Goal: Task Accomplishment & Management: Complete application form

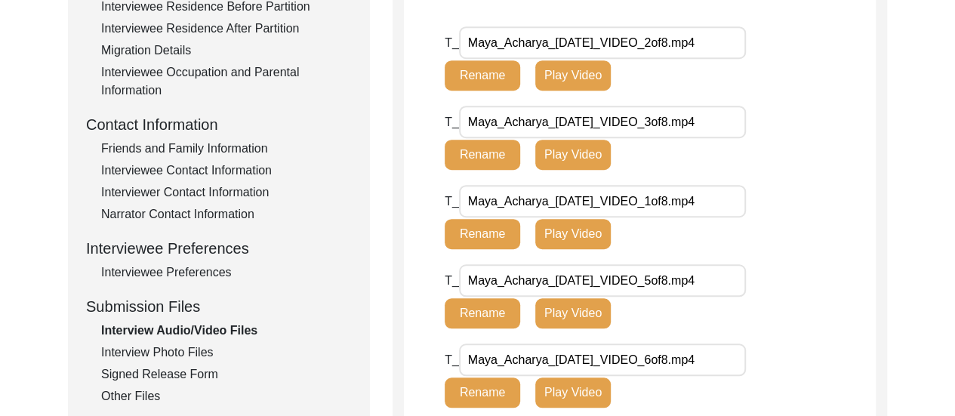
scroll to position [450, 0]
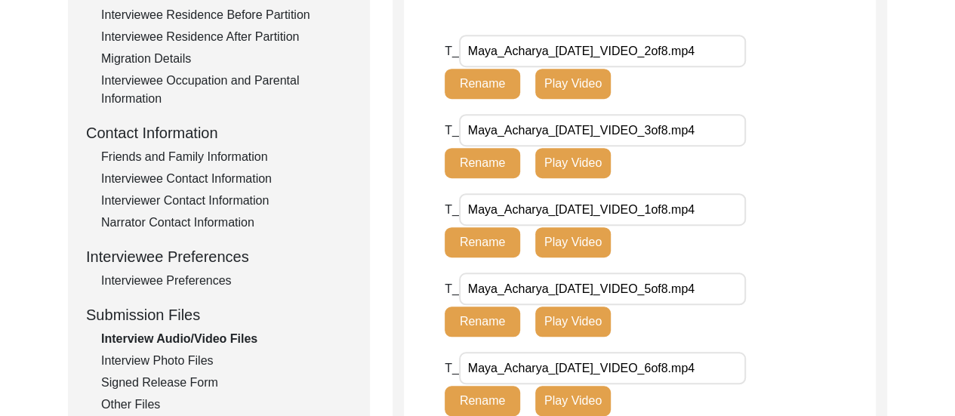
click at [202, 357] on div "Interview Photo Files" at bounding box center [226, 361] width 251 height 18
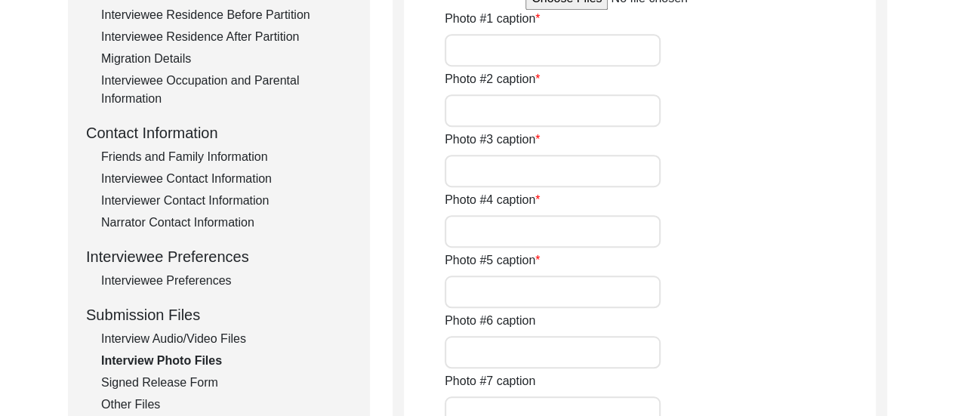
type input "This photograph of [PERSON_NAME] was taken after the interview."
type input "[PERSON_NAME] is showing old photographs from their family album."
type input "[PERSON_NAME] father [PERSON_NAME] at their house in [GEOGRAPHIC_DATA]."
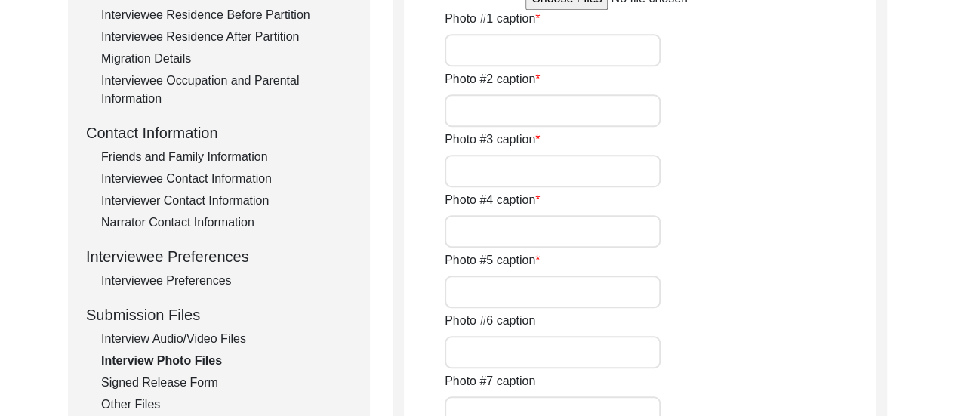
type input "[PERSON_NAME] father [PERSON_NAME] and mother [PERSON_NAME]."
type input "An old photograph of [PERSON_NAME] after her marriage."
type input "3 of 7"
type input "jpg"
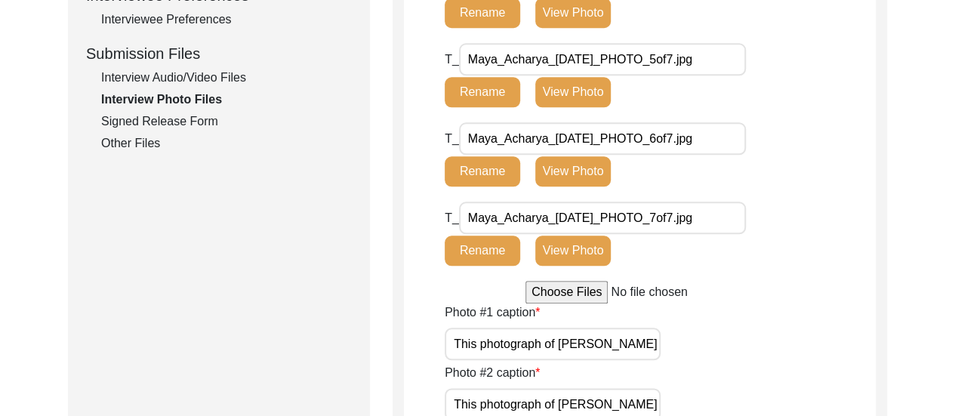
scroll to position [691, 0]
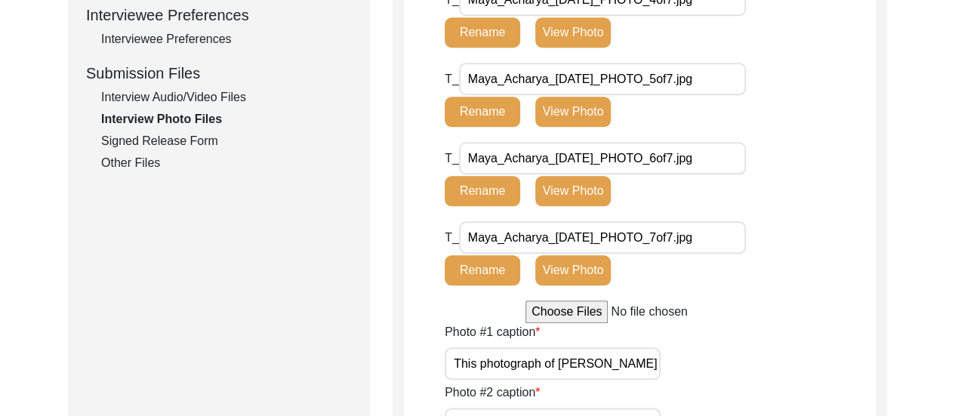
click at [195, 138] on div "Signed Release Form" at bounding box center [226, 141] width 251 height 18
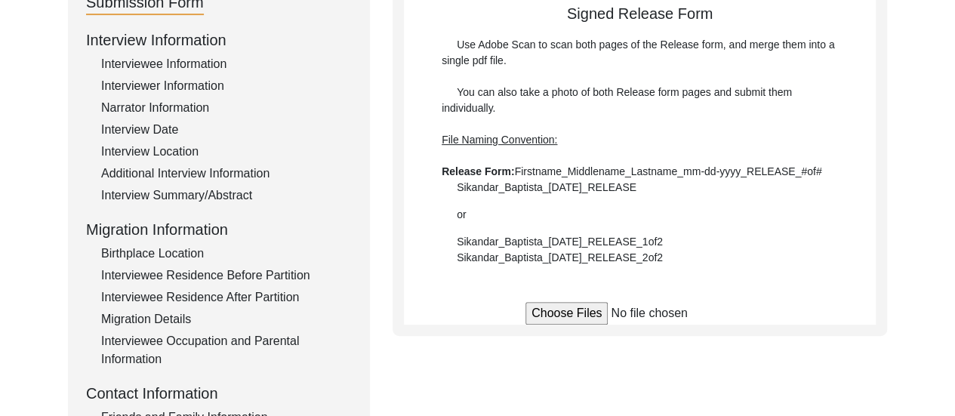
scroll to position [192, 0]
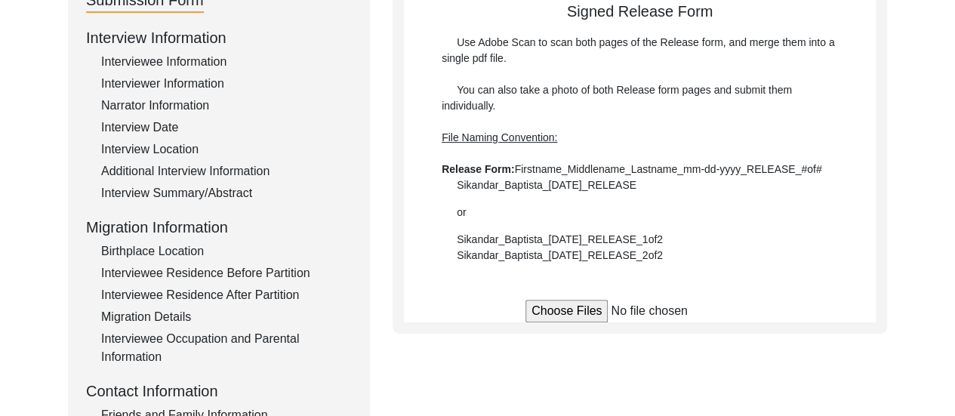
click at [573, 309] on input "file" at bounding box center [639, 311] width 229 height 23
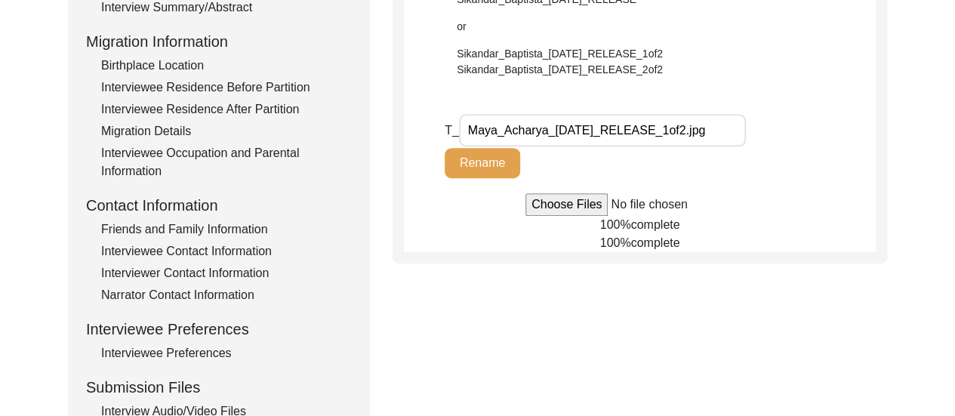
scroll to position [380, 0]
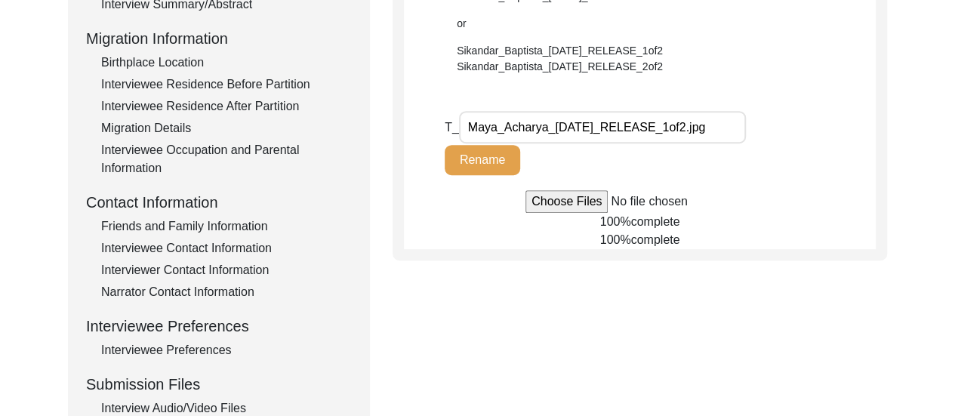
click at [522, 266] on div "Submission Form Interview Information Interviewee Information Interviewer Infor…" at bounding box center [477, 141] width 819 height 707
click at [554, 301] on div "Submission Form Interview Information Interviewee Information Interviewer Infor…" at bounding box center [477, 141] width 819 height 707
click at [587, 196] on input "file" at bounding box center [639, 201] width 229 height 23
type input "C:\fakepath\Maya_Acharya_[DATE]_RELEASE_2of2.jpg"
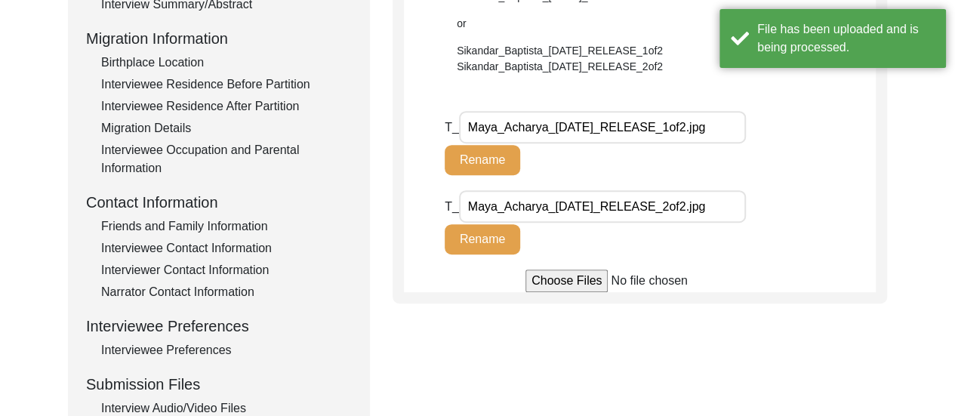
click at [774, 354] on div "Submission Form Interview Information Interviewee Information Interviewer Infor…" at bounding box center [477, 141] width 819 height 707
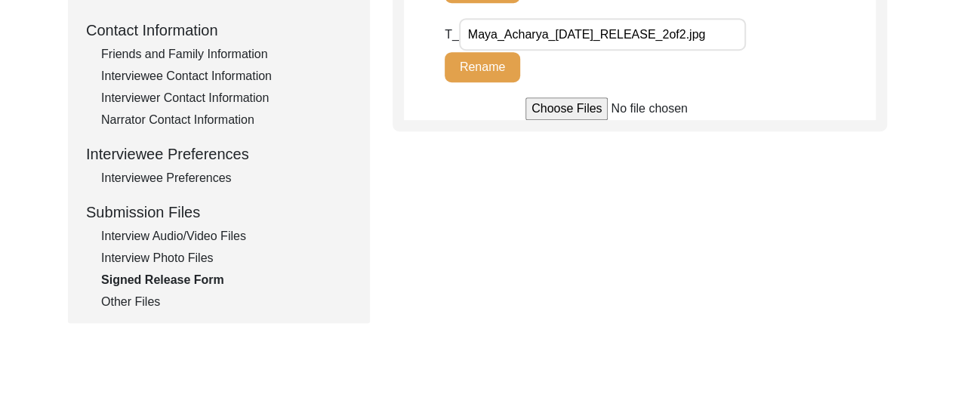
scroll to position [605, 0]
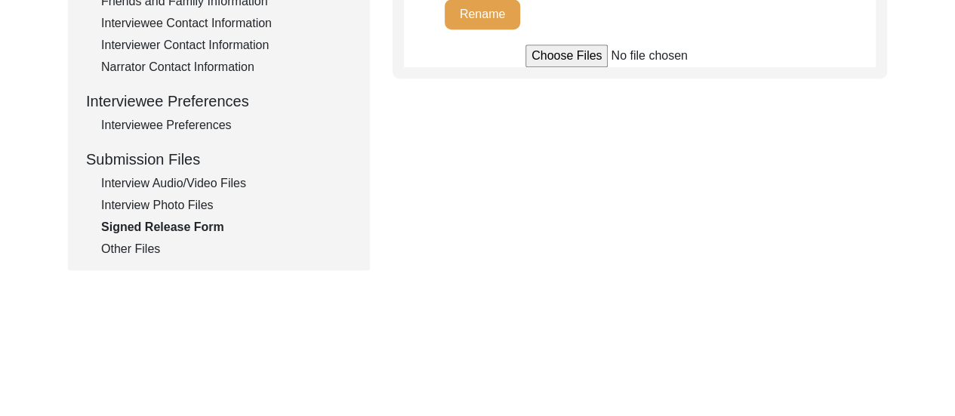
click at [143, 248] on div "Other Files" at bounding box center [226, 249] width 251 height 18
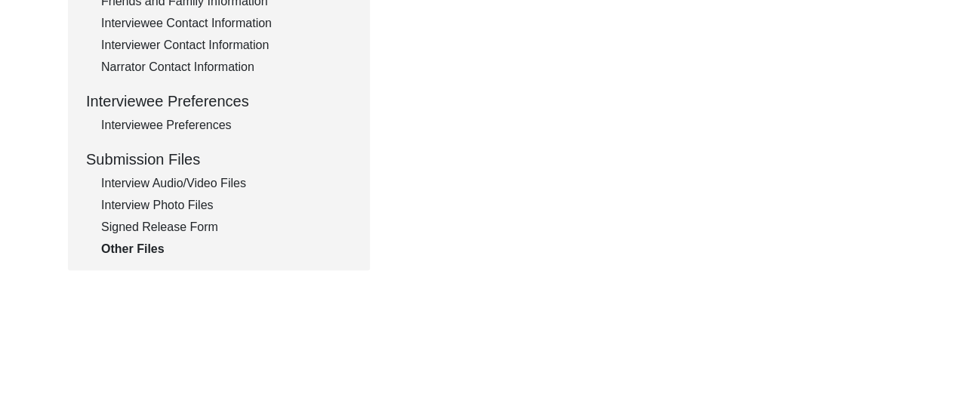
click at [202, 230] on div "Signed Release Form" at bounding box center [226, 227] width 251 height 18
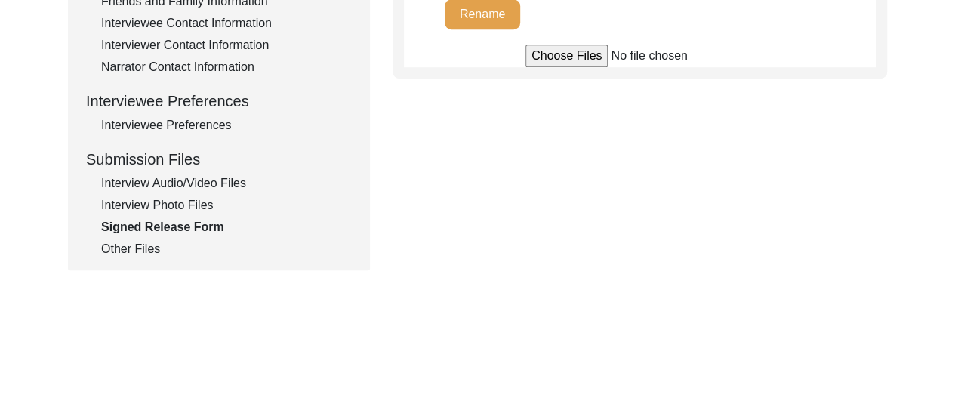
click at [189, 203] on div "Interview Photo Files" at bounding box center [226, 205] width 251 height 18
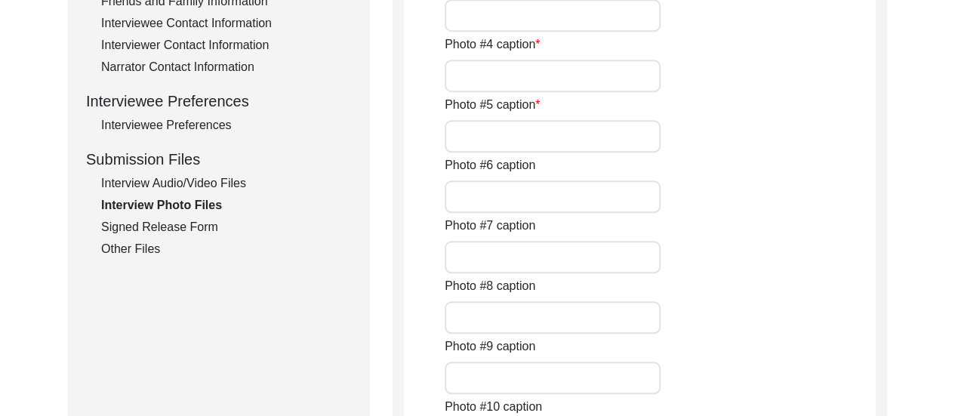
type input "This photograph of [PERSON_NAME] was taken after the interview."
type input "[PERSON_NAME] is showing old photographs from their family album."
type input "[PERSON_NAME] father [PERSON_NAME] at their house in [GEOGRAPHIC_DATA]."
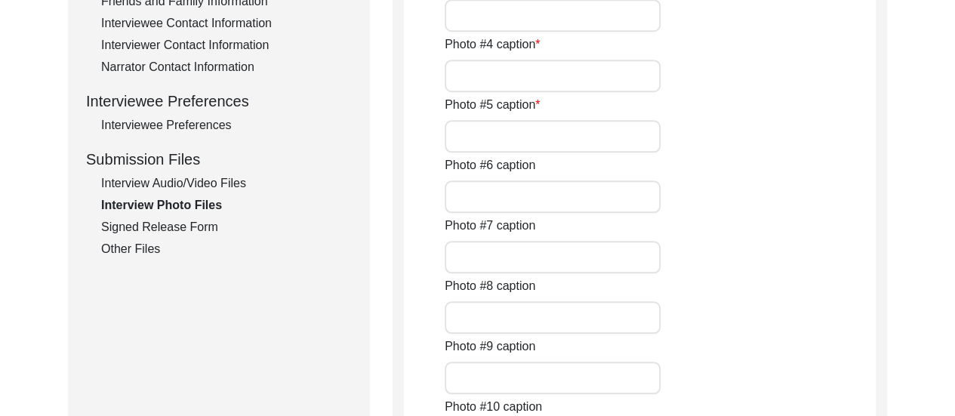
type input "[PERSON_NAME] father [PERSON_NAME] and mother [PERSON_NAME]."
type input "An old photograph of [PERSON_NAME] after her marriage."
type input "3 of 7"
type input "jpg"
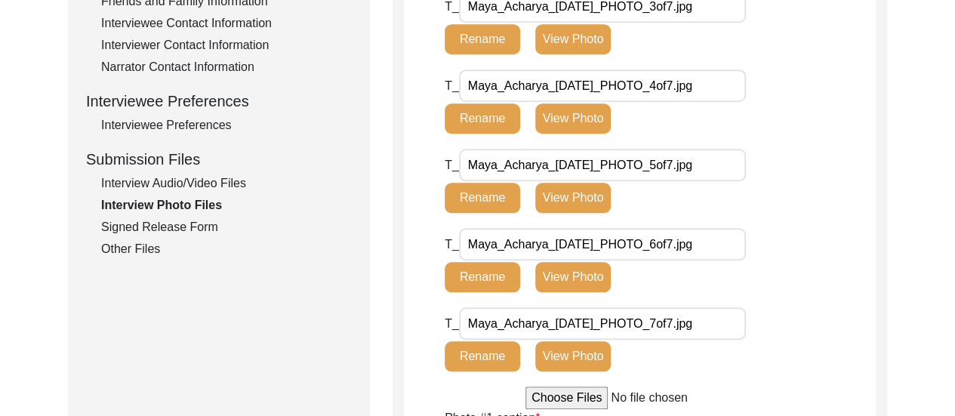
click at [211, 181] on div "Interview Audio/Video Files" at bounding box center [226, 183] width 251 height 18
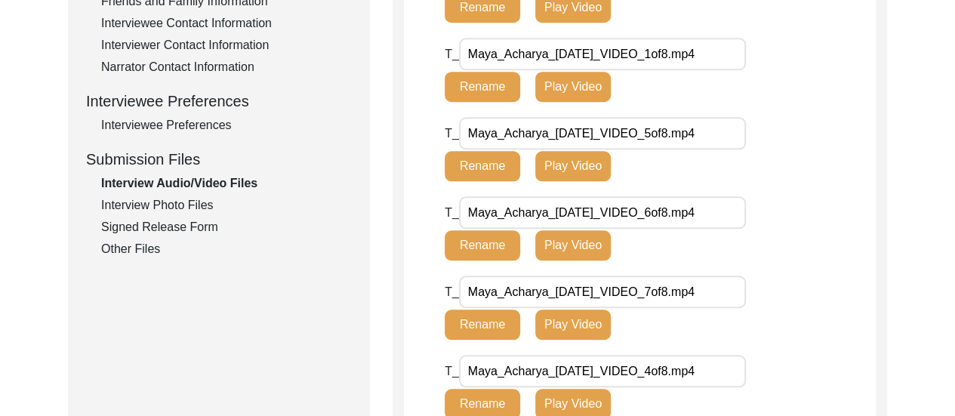
click at [202, 125] on div "Interviewee Preferences" at bounding box center [226, 125] width 251 height 18
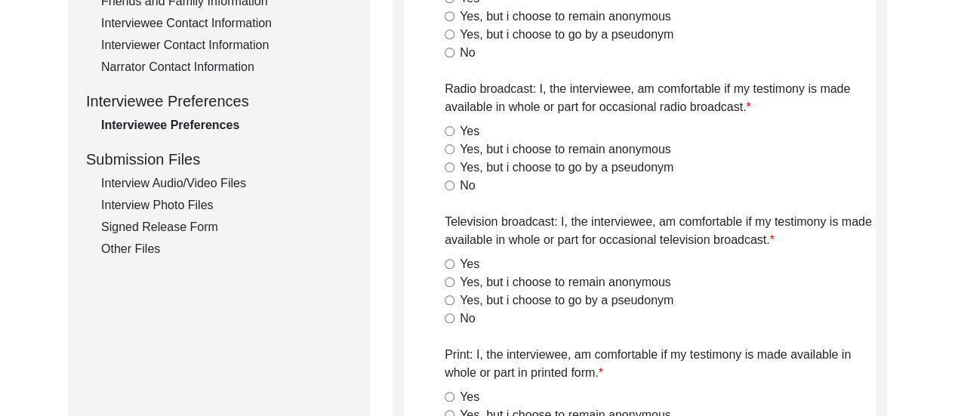
radio input "true"
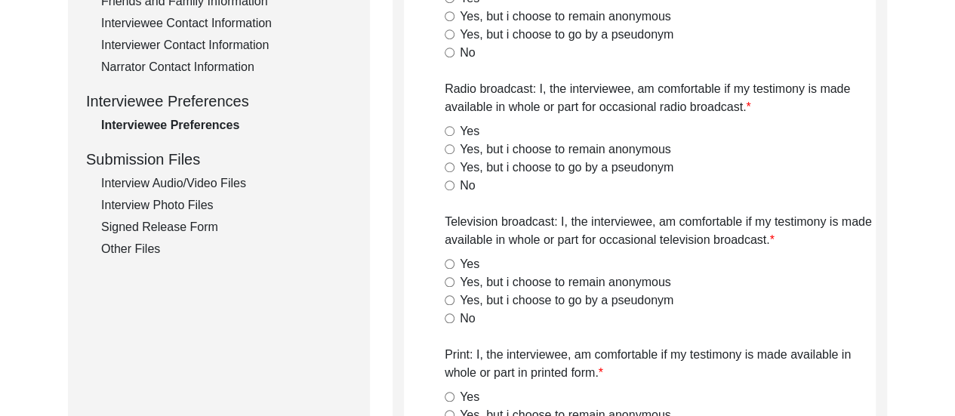
radio input "true"
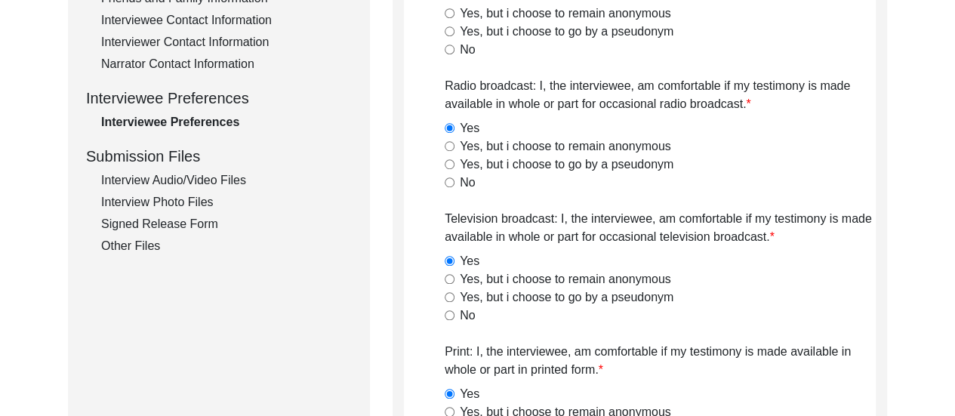
scroll to position [485, 0]
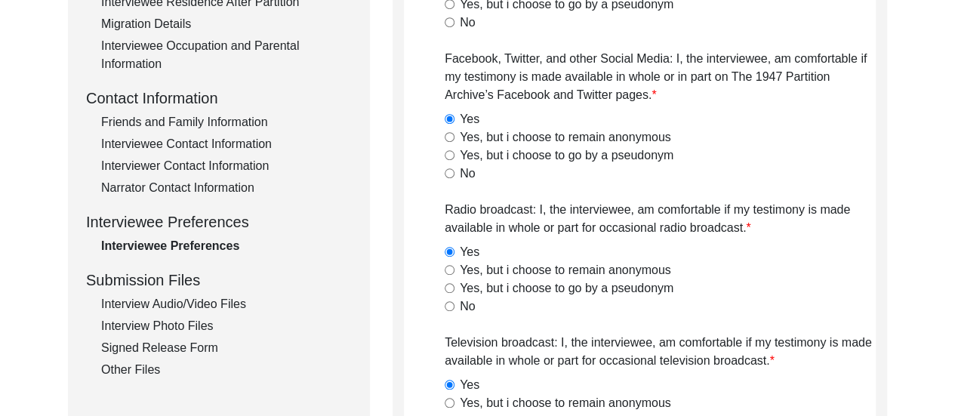
click at [184, 185] on div "Narrator Contact Information" at bounding box center [226, 188] width 251 height 18
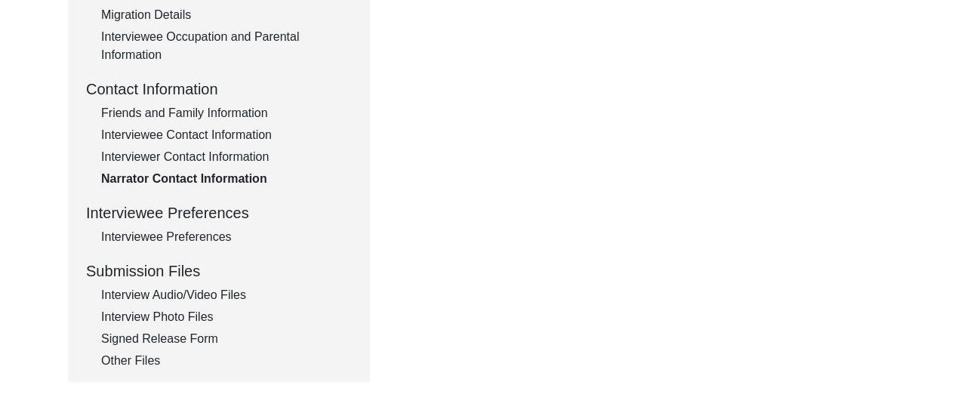
scroll to position [515, 0]
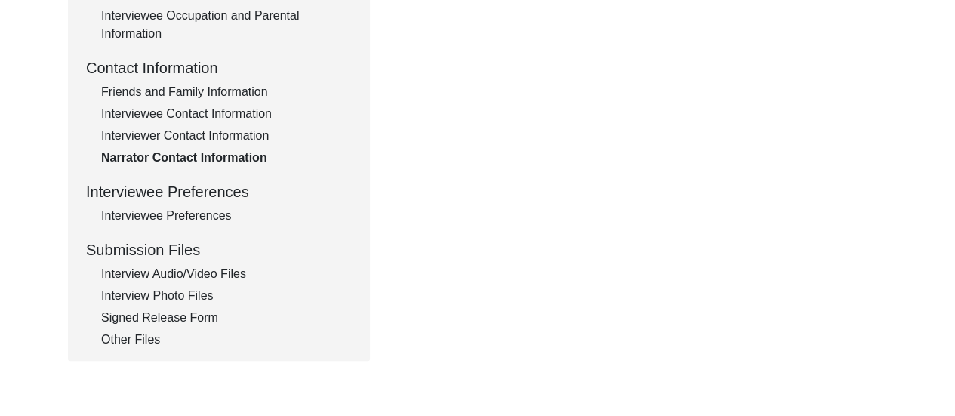
click at [236, 137] on div "Interviewer Contact Information" at bounding box center [226, 136] width 251 height 18
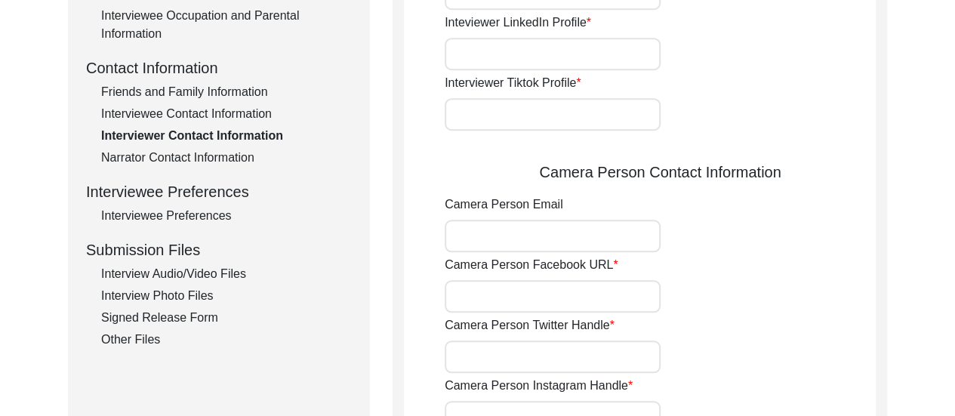
type input "8617280196"
type input "[EMAIL_ADDRESS][DOMAIN_NAME]"
type input "n/a"
type input "[URL][DOMAIN_NAME]"
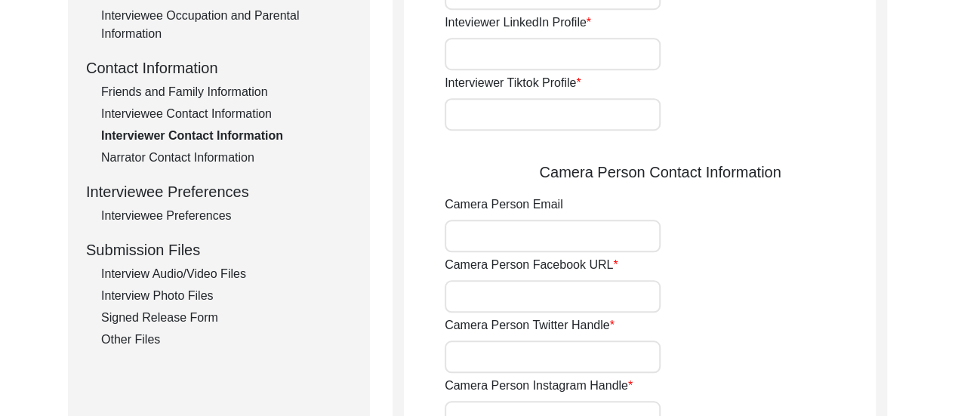
type input "[URL][DOMAIN_NAME][PERSON_NAME]"
type input "n/a"
type input "[EMAIL_ADDRESS][DOMAIN_NAME]"
type input "n/a"
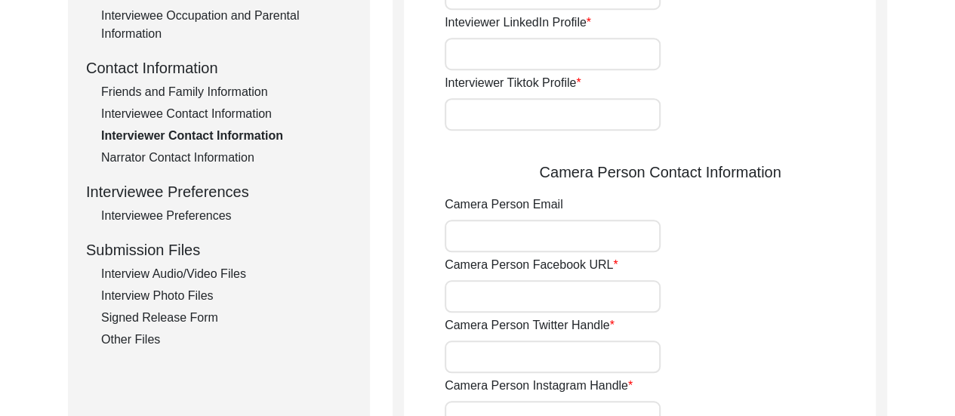
type input "[URL][DOMAIN_NAME]"
type input "[URL][DOMAIN_NAME][PERSON_NAME]"
type input "n/a"
type input "8617280196"
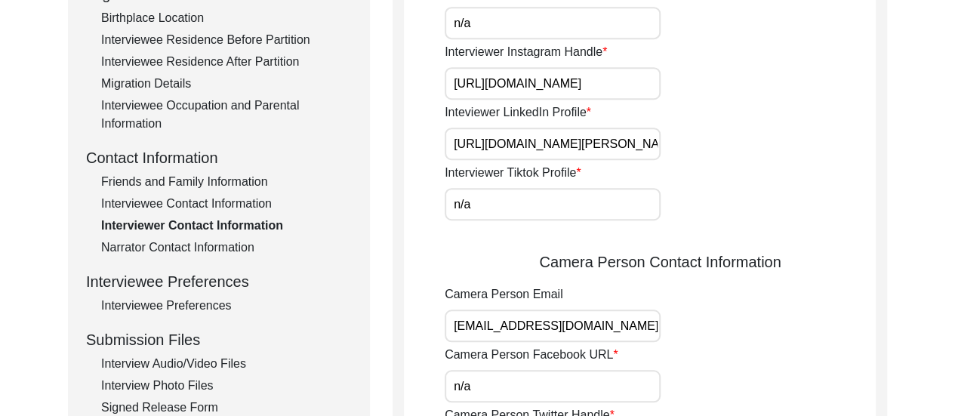
scroll to position [394, 0]
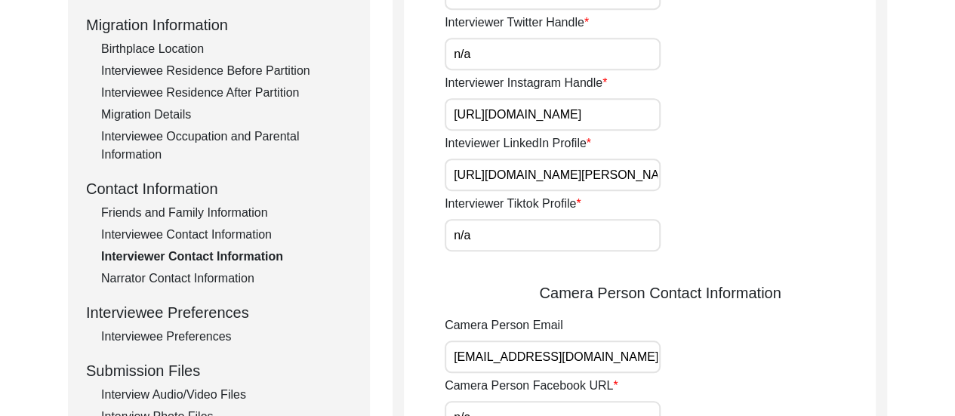
click at [211, 236] on div "Interviewee Contact Information" at bounding box center [226, 235] width 251 height 18
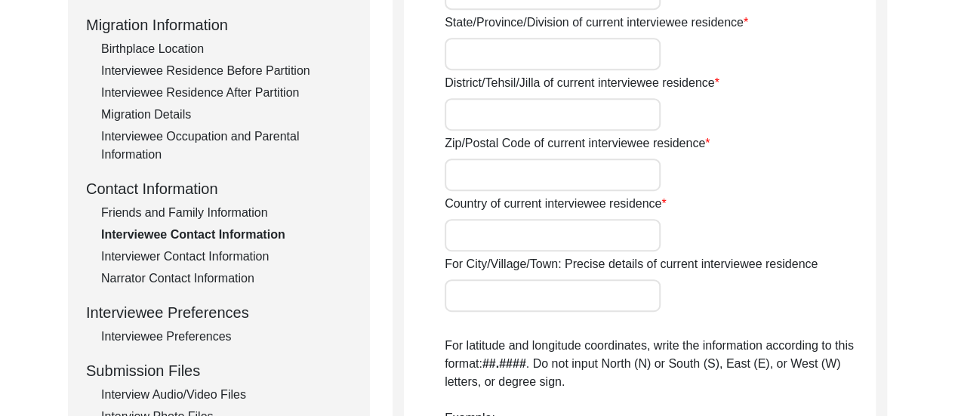
type input "12/1,"
type input "[PERSON_NAME],"
type input "Purbanchal, [GEOGRAPHIC_DATA], [GEOGRAPHIC_DATA],"
type input "[GEOGRAPHIC_DATA],"
type input "North 24 Parganas,"
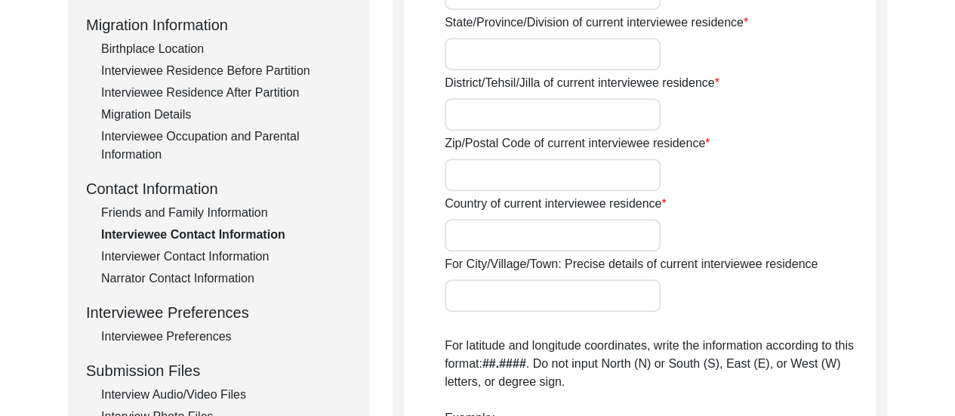
type input "700136"
type input "[GEOGRAPHIC_DATA]"
type input "Narayanpur, [GEOGRAPHIC_DATA], [GEOGRAPHIC_DATA]"
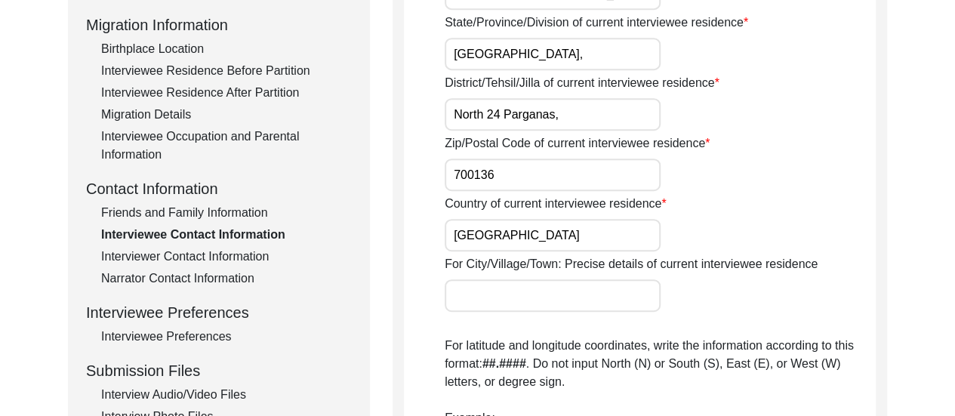
type input "22.63800623946678"
type input "88.46009338391542"
type input "9674233488"
type input "n/a"
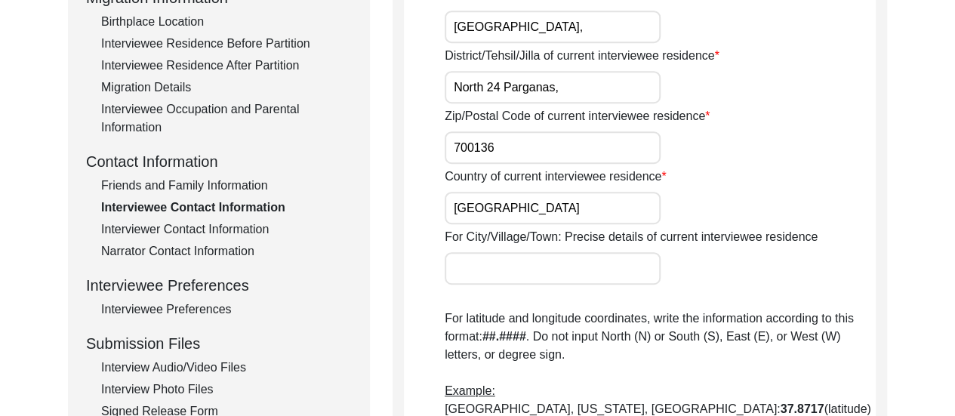
scroll to position [424, 0]
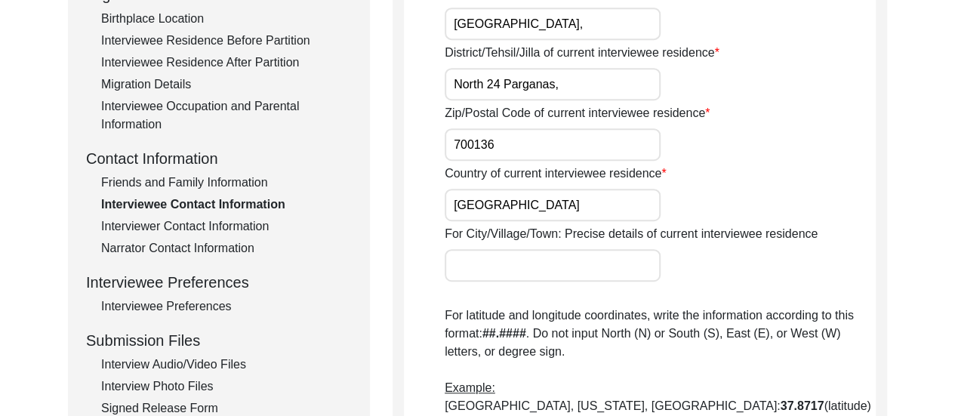
click at [248, 180] on div "Friends and Family Information" at bounding box center [226, 183] width 251 height 18
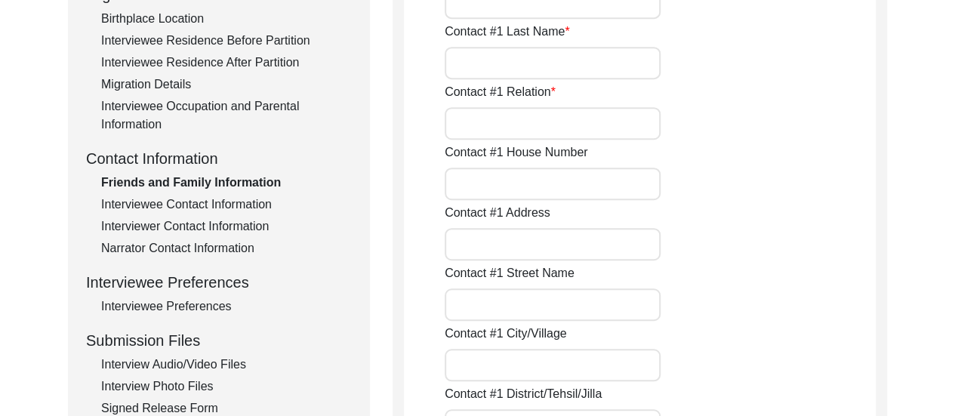
type input "[PERSON_NAME]"
type input "Acharya"
type input "Son"
type input "12/1,"
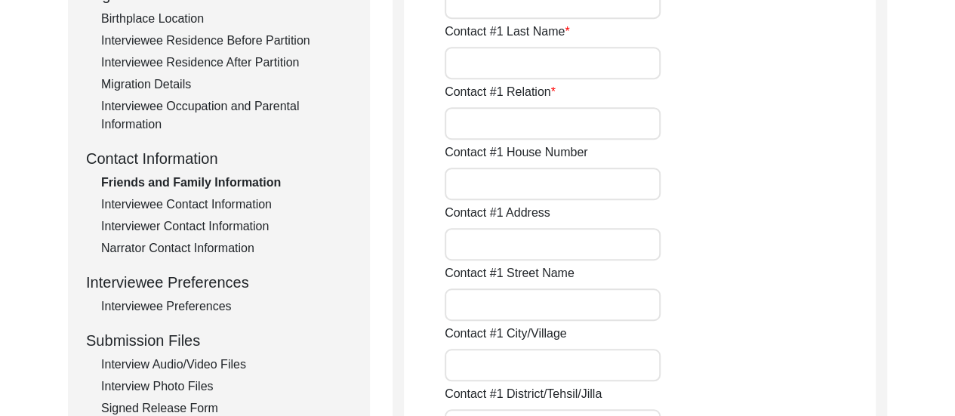
type input "Purbanchal, [GEOGRAPHIC_DATA],"
type input "[PERSON_NAME],"
type input "Narayanpur"
type input "North 24 Parganas"
type input "[GEOGRAPHIC_DATA]"
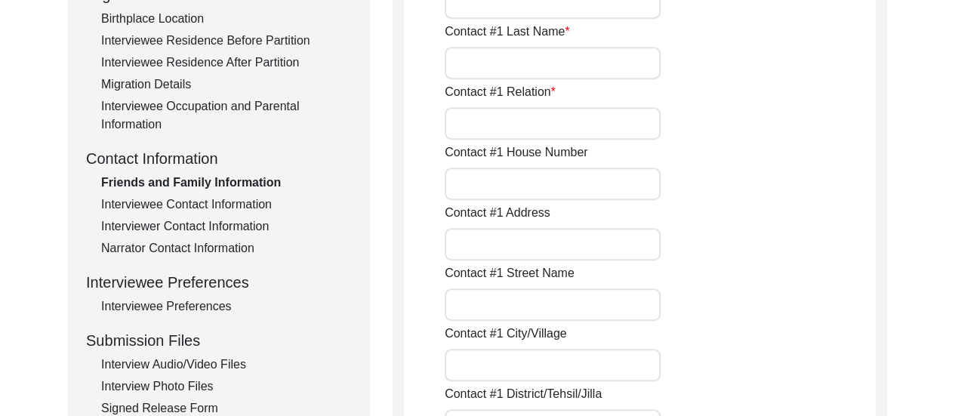
type input "700136"
type input "[GEOGRAPHIC_DATA]"
type input "9831173607"
type input "[EMAIL_ADDRESS][DOMAIN_NAME]"
type input "[PERSON_NAME]"
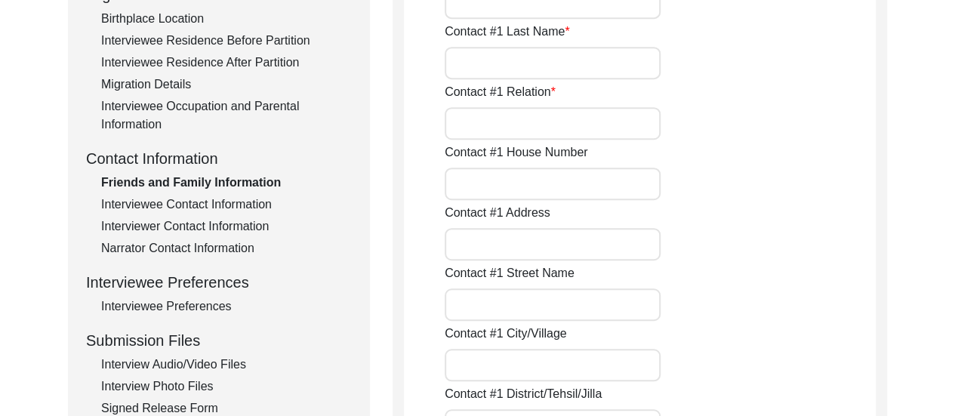
type input "Souma"
type input "Acharya"
type input "Paternal Grandson"
type input "12/1,"
type input "Purbanchal, [GEOGRAPHIC_DATA],"
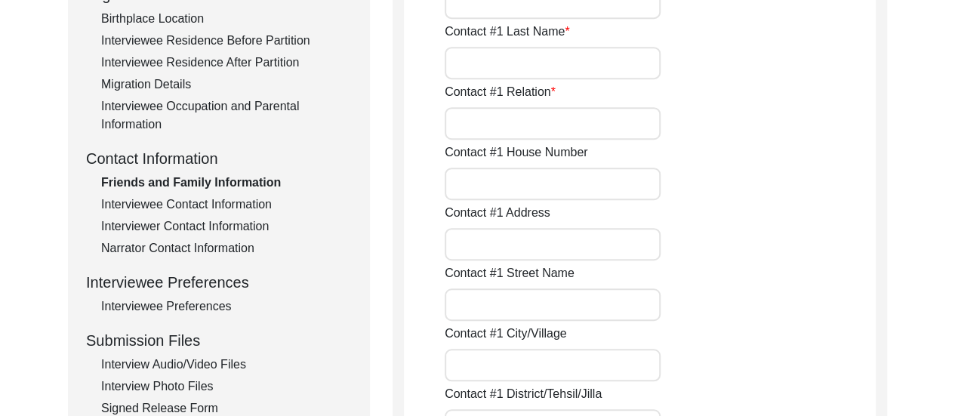
type input "[PERSON_NAME],"
type input "[GEOGRAPHIC_DATA],"
type input "North 24 Parganas,"
type input "[GEOGRAPHIC_DATA],"
type input "700136"
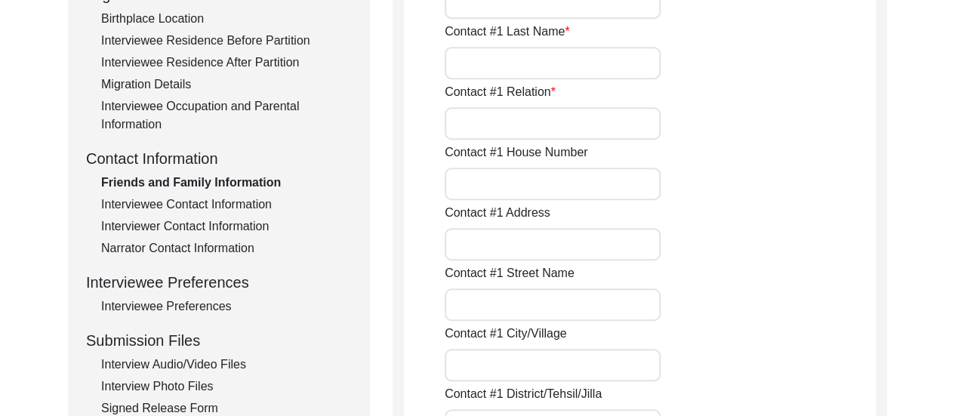
type input "[GEOGRAPHIC_DATA]"
type input "7059213971"
type input "[EMAIL_ADDRESS][DOMAIN_NAME]"
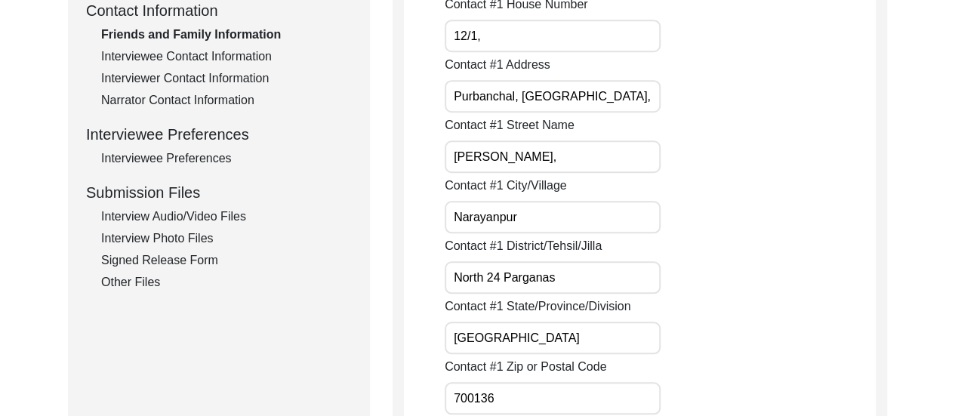
scroll to position [575, 0]
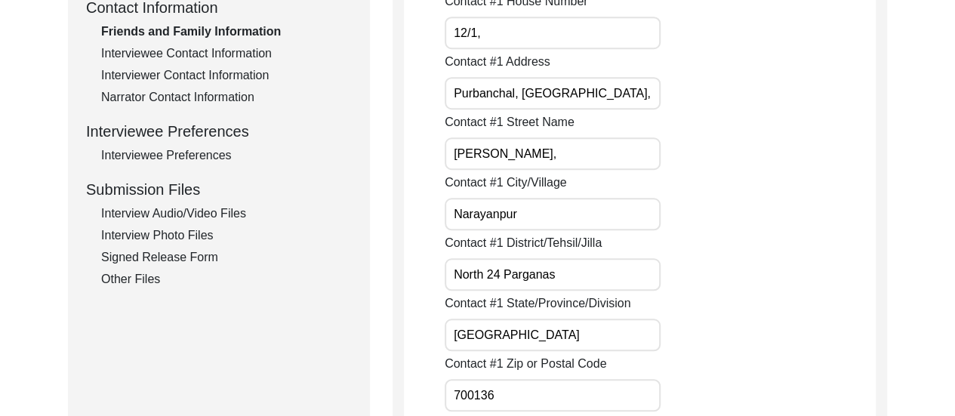
click at [611, 93] on input "Purbanchal, [GEOGRAPHIC_DATA]," at bounding box center [553, 93] width 216 height 32
click at [758, 153] on div "Contact #1 Street Name [PERSON_NAME]," at bounding box center [660, 141] width 431 height 57
click at [736, 180] on div "Contact #1 City/[GEOGRAPHIC_DATA]" at bounding box center [660, 202] width 431 height 57
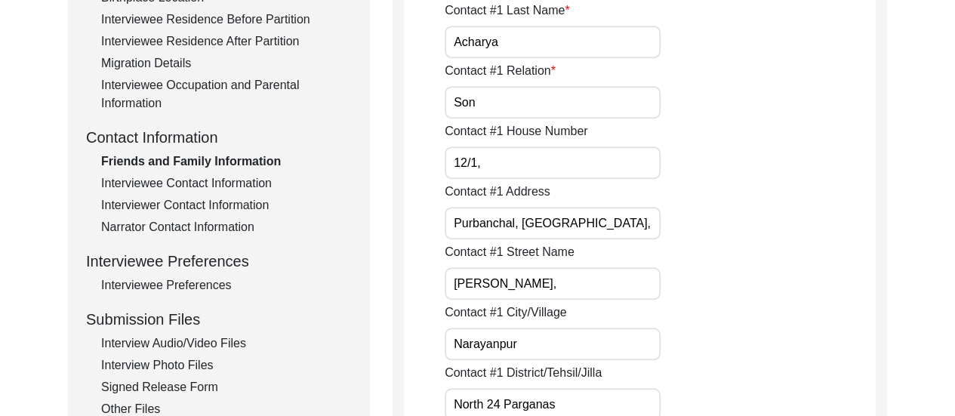
scroll to position [424, 0]
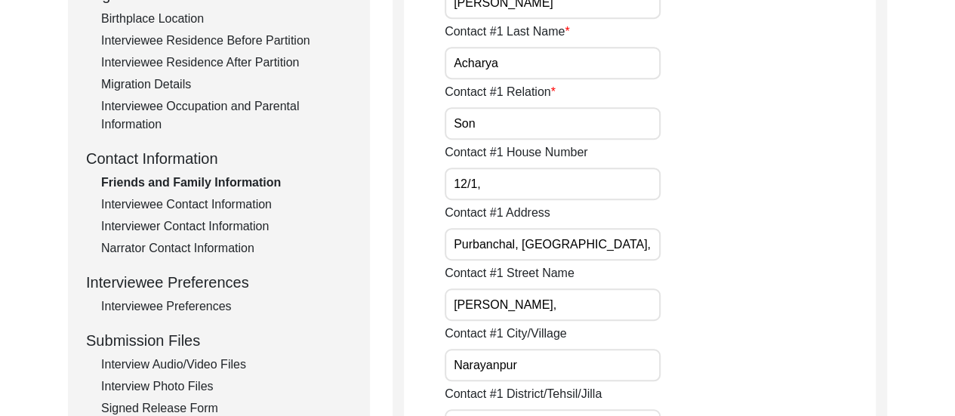
click at [213, 106] on div "Interviewee Occupation and Parental Information" at bounding box center [226, 115] width 251 height 36
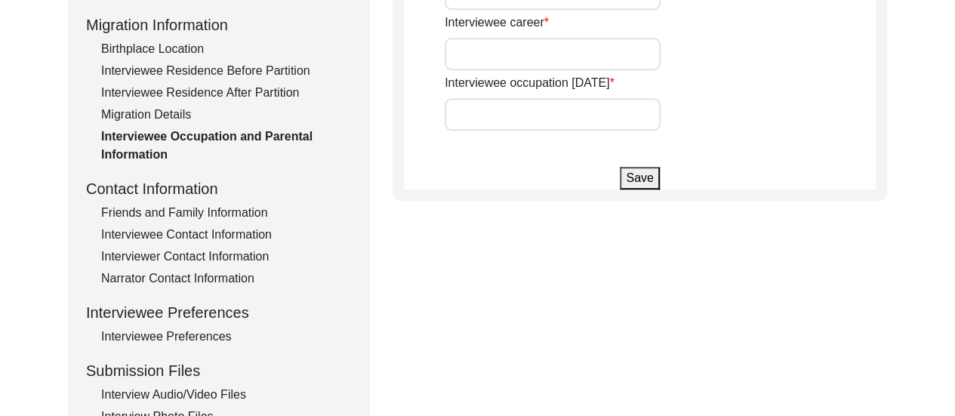
type input "[PERSON_NAME]"
type input "Child"
type input "Housemaker"
type input "n/a"
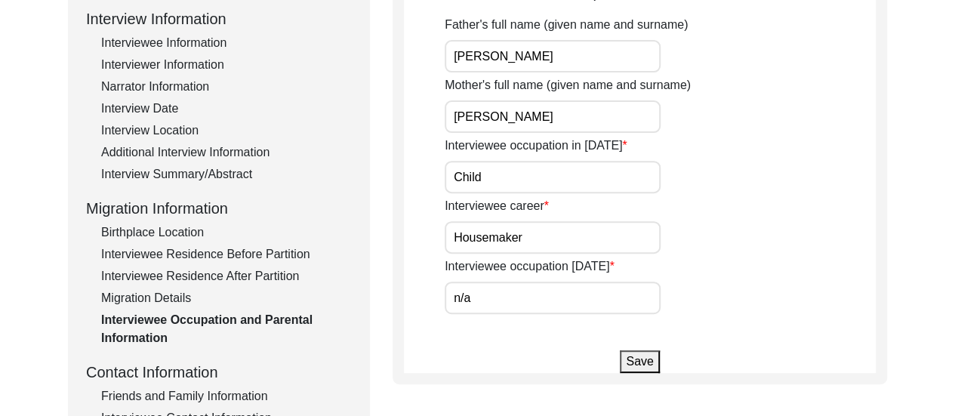
scroll to position [213, 0]
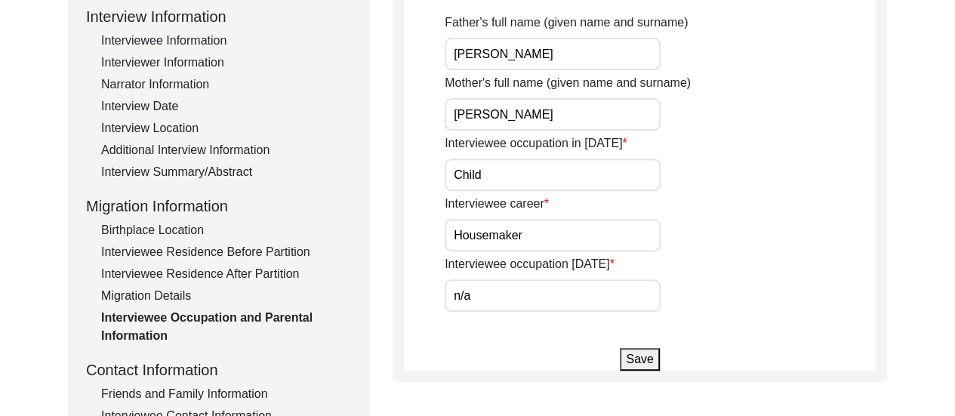
click at [163, 293] on div "Migration Details" at bounding box center [226, 296] width 251 height 18
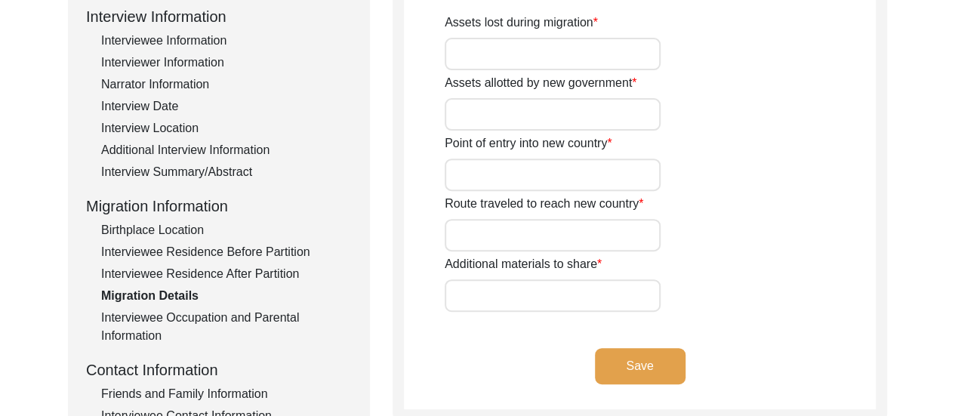
type input "Ancestral house and lands in [GEOGRAPHIC_DATA], [GEOGRAPHIC_DATA]."
type input "n/a"
type input "Her paternal and maternal families migrated to their place in [GEOGRAPHIC_DATA]…"
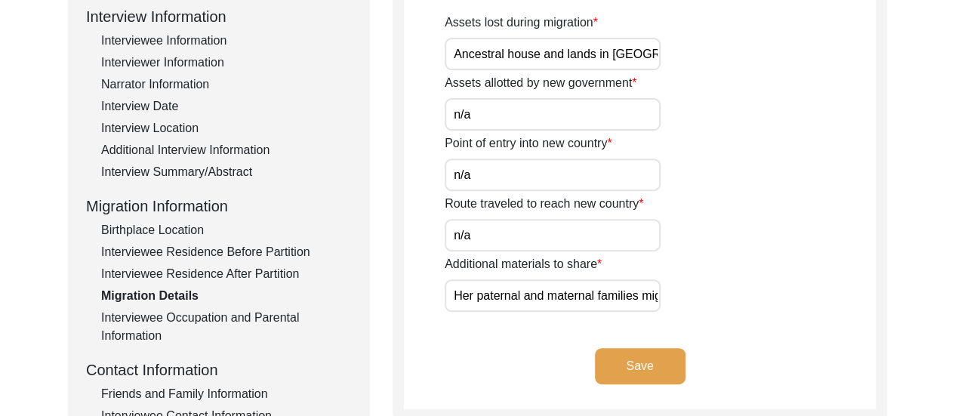
click at [562, 44] on input "Ancestral house and lands in [GEOGRAPHIC_DATA], [GEOGRAPHIC_DATA]." at bounding box center [553, 54] width 216 height 32
click at [616, 305] on input "Her paternal and maternal families migrated to their place in [GEOGRAPHIC_DATA]…" at bounding box center [553, 295] width 216 height 32
click at [266, 280] on div "Interviewee Residence After Partition" at bounding box center [226, 274] width 251 height 18
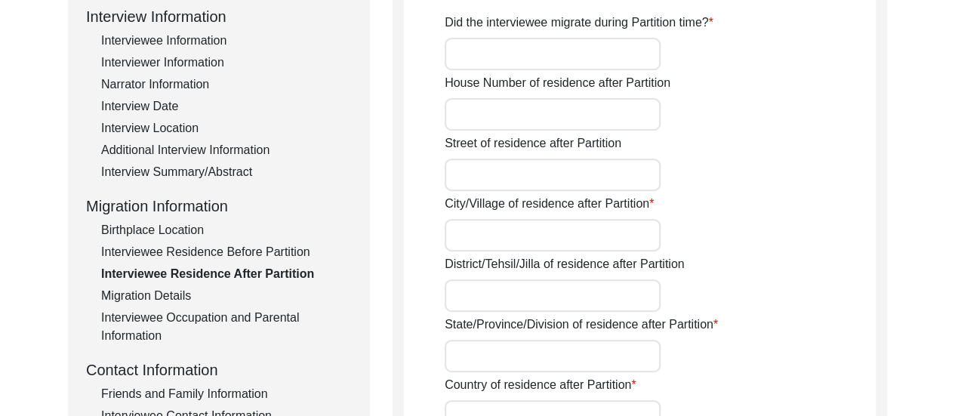
type input "No"
type input "Bithari,"
type input "24 Parganas,"
type input "[GEOGRAPHIC_DATA],"
type input "[GEOGRAPHIC_DATA]"
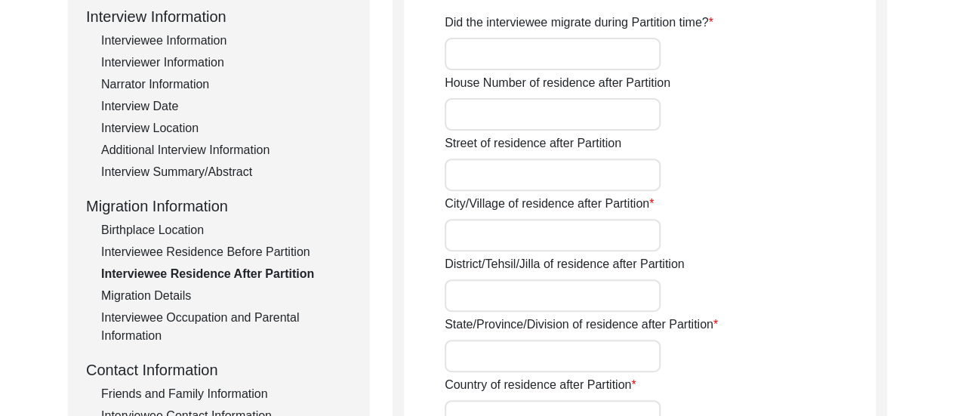
type input "Bithari, [GEOGRAPHIC_DATA], [GEOGRAPHIC_DATA]"
type input "22.848564338542758"
type input "88.91698695501407"
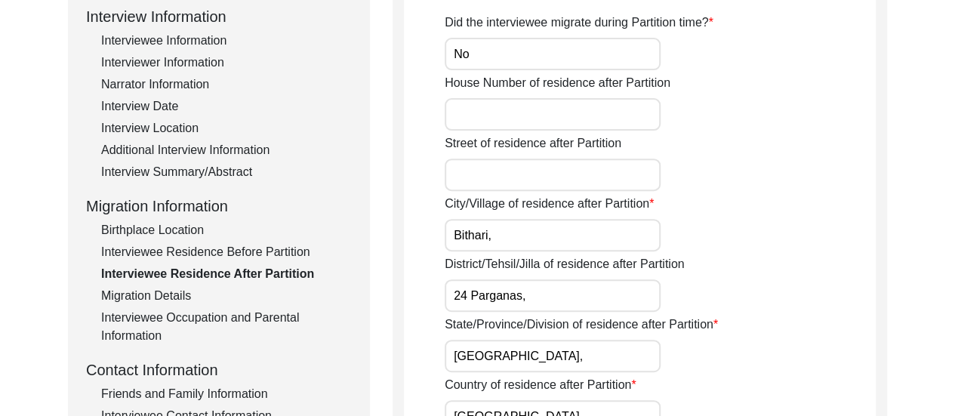
click at [172, 291] on div "Migration Details" at bounding box center [226, 296] width 251 height 18
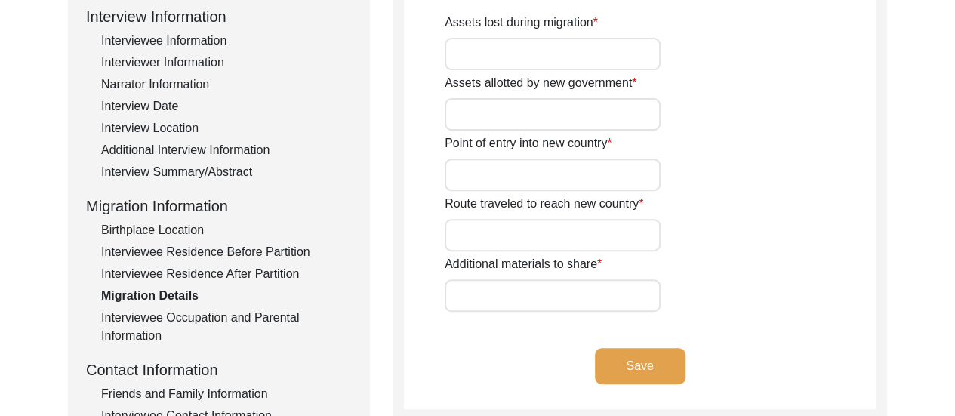
type input "Ancestral house and lands in [GEOGRAPHIC_DATA], [GEOGRAPHIC_DATA]."
type input "n/a"
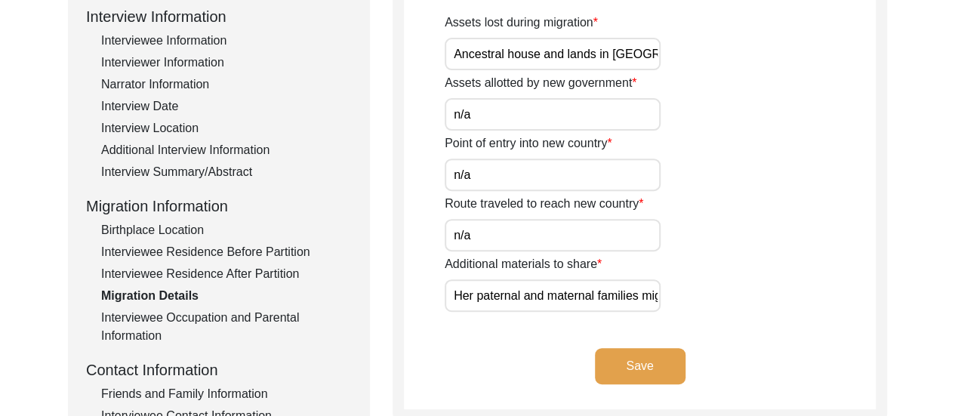
click at [454, 302] on input "Her paternal and maternal families migrated to their place in [GEOGRAPHIC_DATA]…" at bounding box center [553, 295] width 216 height 32
click at [608, 298] on input "While her immediate family did not migrate, Her paternal and maternal families …" at bounding box center [553, 295] width 216 height 32
click at [642, 302] on input "While her immediate family did not migrate, her paternal and maternal families …" at bounding box center [553, 295] width 216 height 32
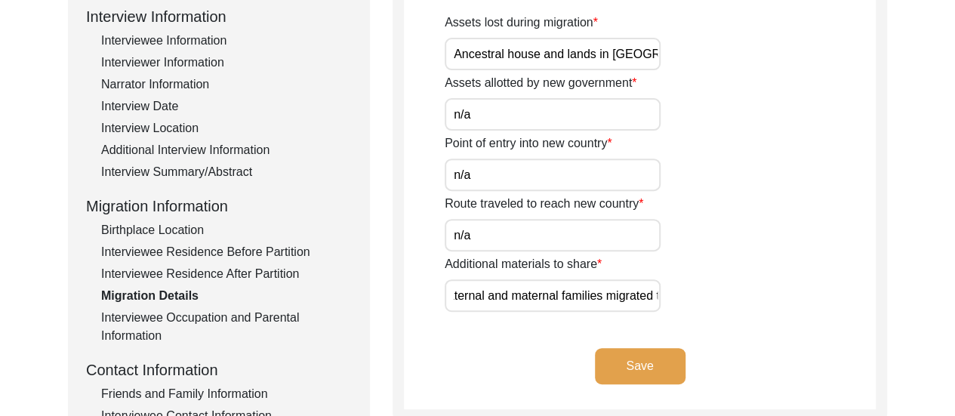
scroll to position [0, 272]
click at [557, 301] on input "While her immediate family did not migrate, her paternal and maternal families …" at bounding box center [553, 295] width 216 height 32
type input "While her immediate family did not migrate, her paternal and maternal families …"
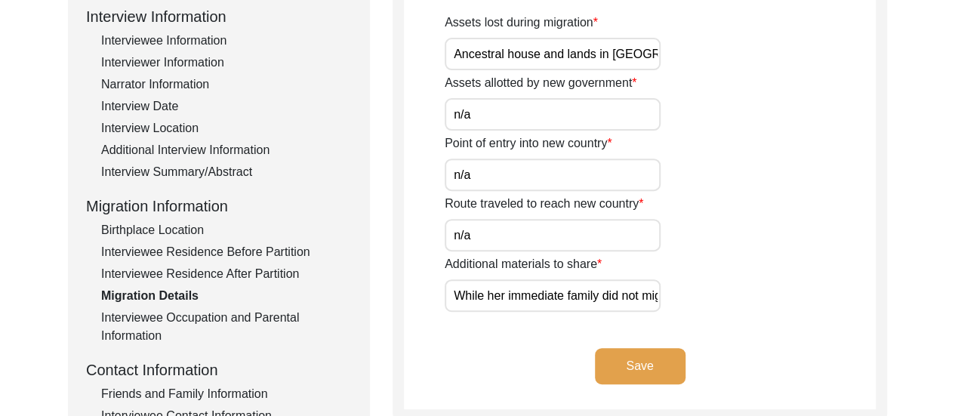
click at [649, 366] on button "Save" at bounding box center [640, 366] width 91 height 36
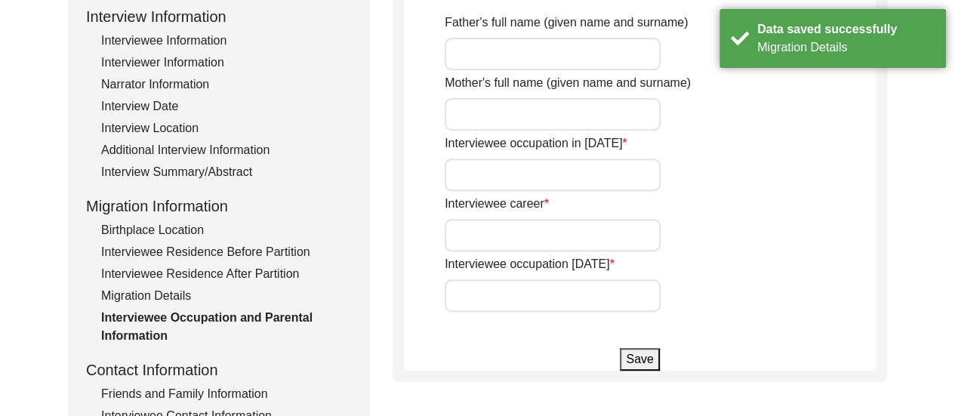
type input "[PERSON_NAME]"
type input "Child"
type input "Housemaker"
type input "n/a"
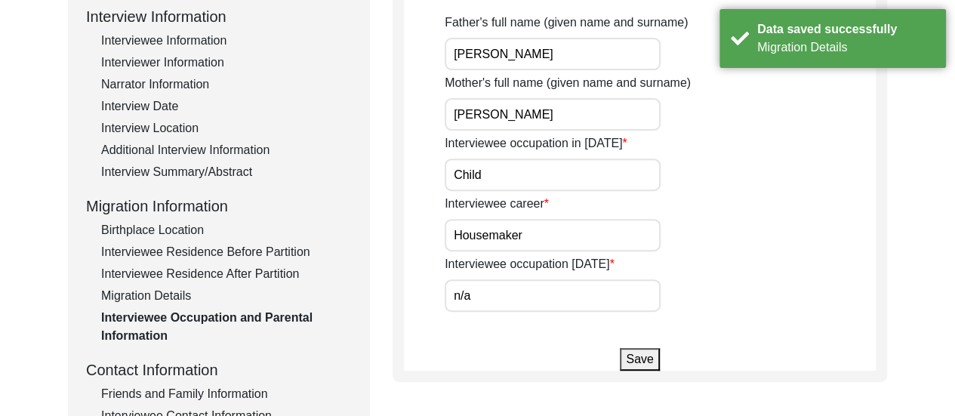
click at [152, 271] on div "Interviewee Residence After Partition" at bounding box center [226, 274] width 251 height 18
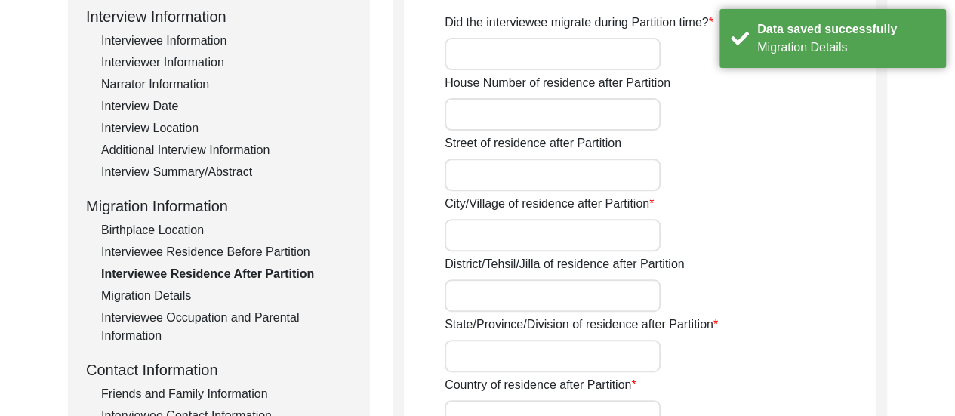
type input "No"
type input "Bithari,"
type input "24 Parganas,"
type input "[GEOGRAPHIC_DATA],"
type input "[GEOGRAPHIC_DATA]"
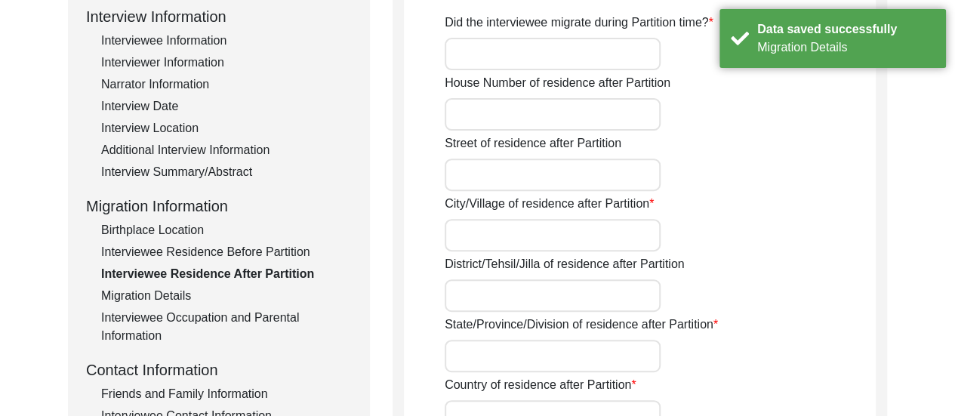
type input "Bithari, [GEOGRAPHIC_DATA], [GEOGRAPHIC_DATA]"
type input "22.848564338542758"
type input "88.91698695501407"
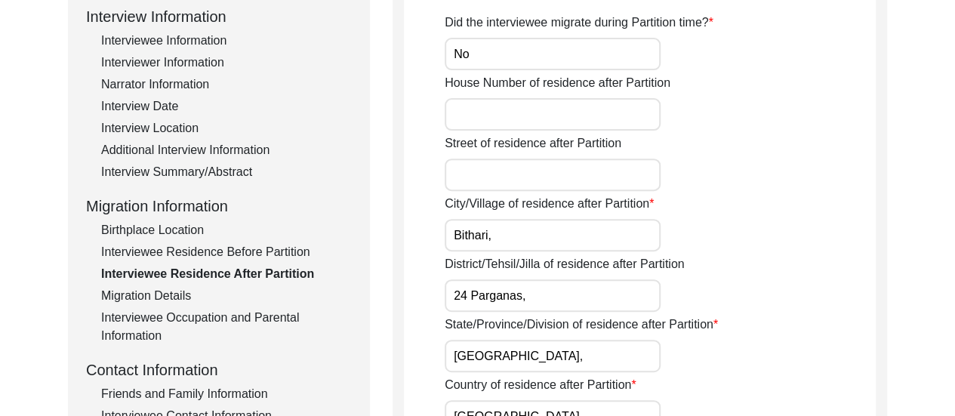
click at [252, 253] on div "Interviewee Residence Before Partition" at bounding box center [226, 252] width 251 height 18
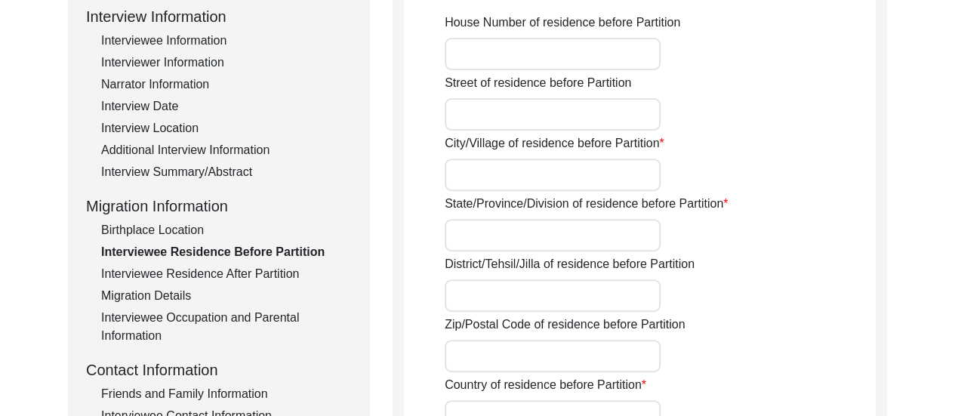
type input "Bithari,"
type input "Province of [GEOGRAPHIC_DATA],"
type input "24 Parganas,"
type input "[GEOGRAPHIC_DATA]"
type input "Bithari, [GEOGRAPHIC_DATA], [GEOGRAPHIC_DATA]"
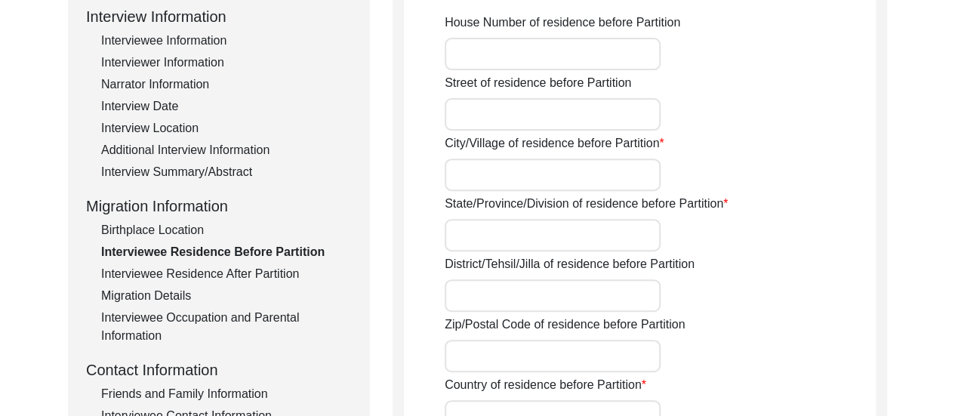
type input "22.84112911815855"
type input "88.90943385453974"
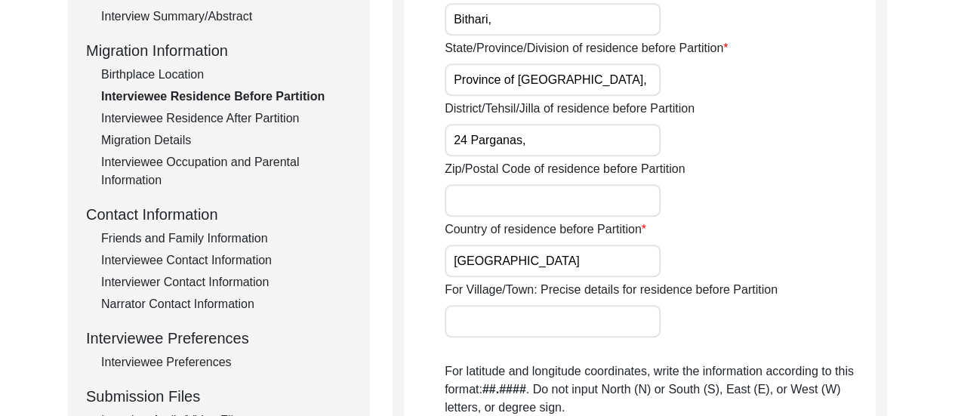
scroll to position [364, 0]
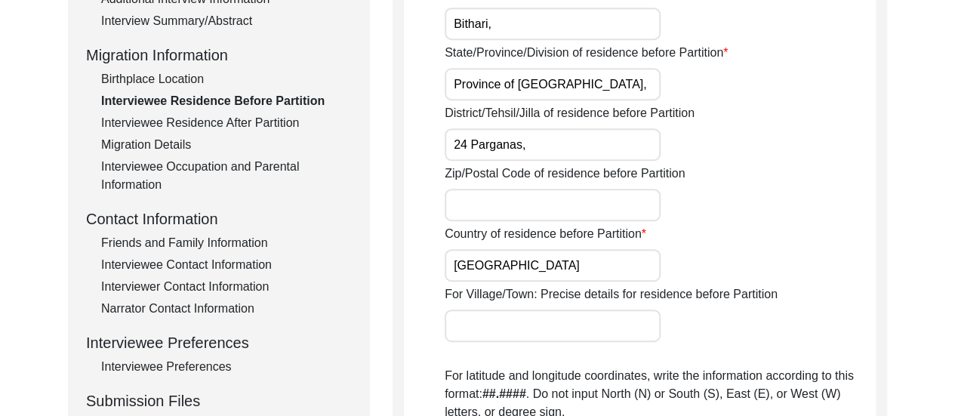
click at [248, 121] on div "Interviewee Residence After Partition" at bounding box center [226, 123] width 251 height 18
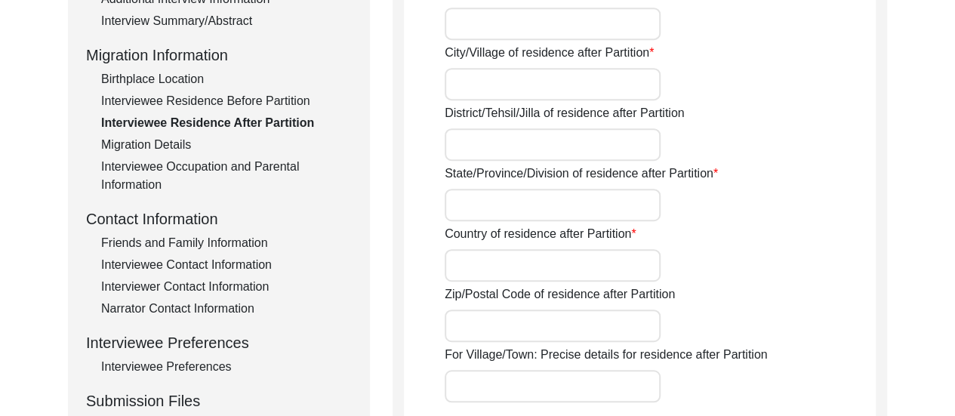
type input "No"
type input "Bithari,"
type input "24 Parganas,"
type input "[GEOGRAPHIC_DATA],"
type input "[GEOGRAPHIC_DATA]"
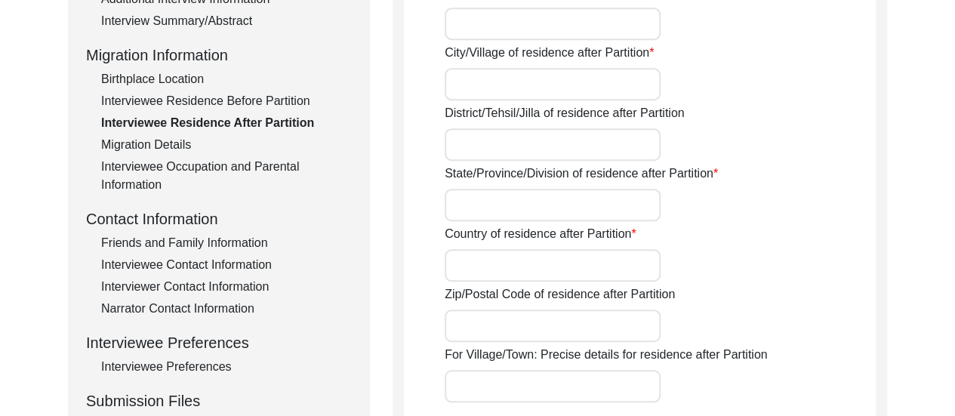
type input "Bithari, [GEOGRAPHIC_DATA], [GEOGRAPHIC_DATA]"
type input "22.848564338542758"
type input "88.91698695501407"
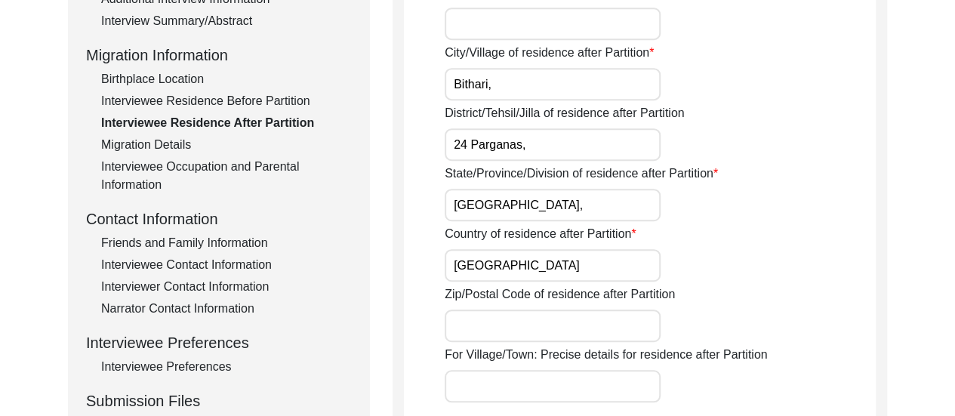
scroll to position [394, 0]
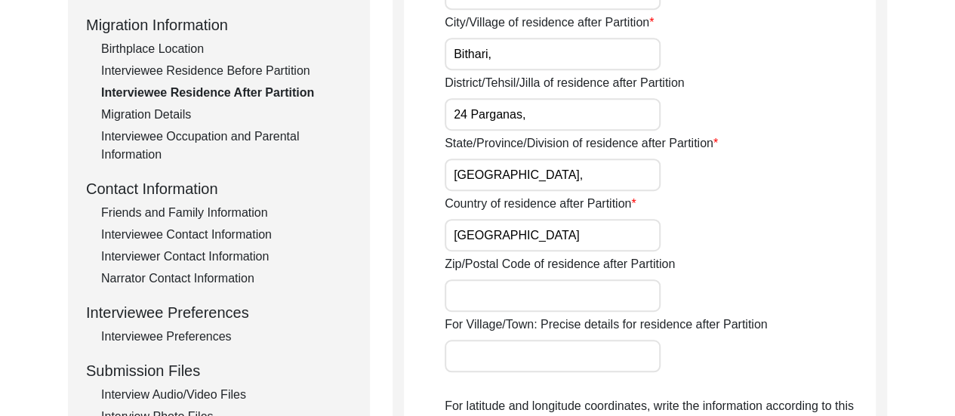
click at [447, 239] on input "[GEOGRAPHIC_DATA]" at bounding box center [553, 235] width 216 height 32
type input "Dominion of [GEOGRAPHIC_DATA]"
click at [890, 266] on div "Back to Dashboard Interview ID: T13536 Interviewee: [PERSON_NAME] Submission Fo…" at bounding box center [477, 336] width 955 height 1341
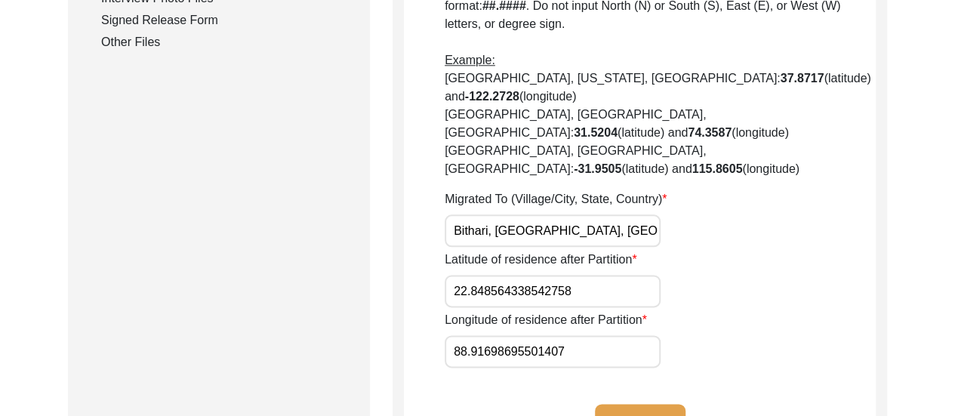
scroll to position [817, 0]
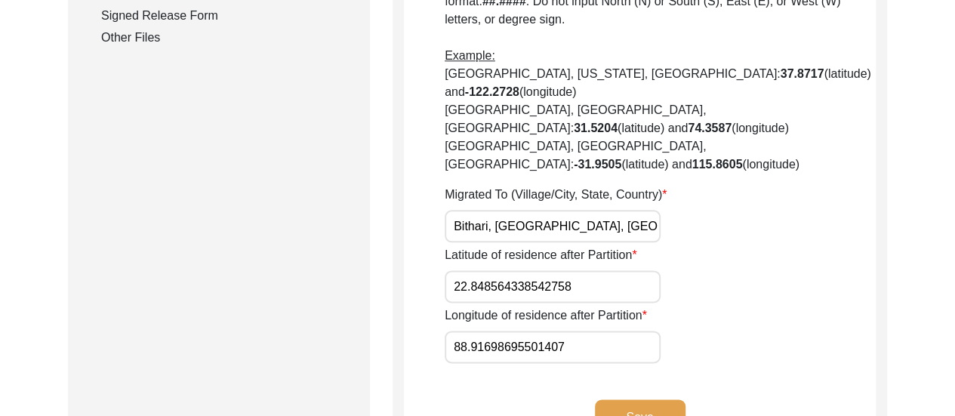
click at [568, 210] on input "Bithari, [GEOGRAPHIC_DATA], [GEOGRAPHIC_DATA]" at bounding box center [553, 226] width 216 height 32
type input "Bithari, [GEOGRAPHIC_DATA], Dominion of [GEOGRAPHIC_DATA]"
click at [662, 399] on button "Save" at bounding box center [640, 417] width 91 height 36
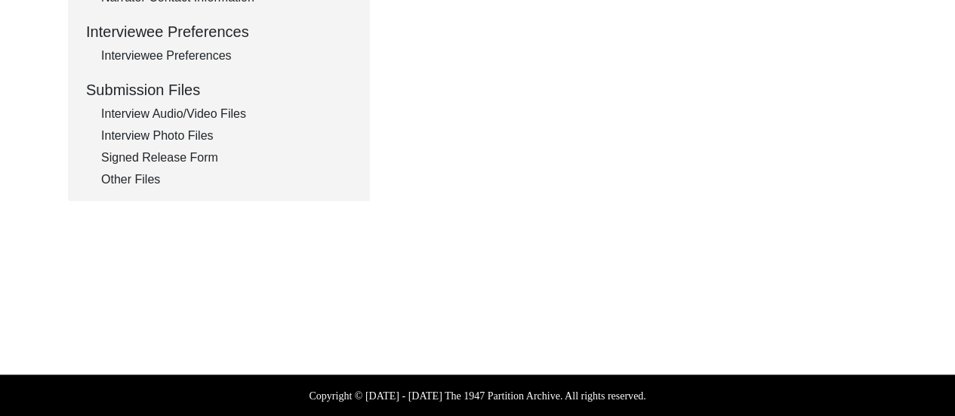
type input "Ancestral house and lands in [GEOGRAPHIC_DATA], [GEOGRAPHIC_DATA]."
type input "n/a"
type input "While her immediate family did not migrate, her paternal and maternal families …"
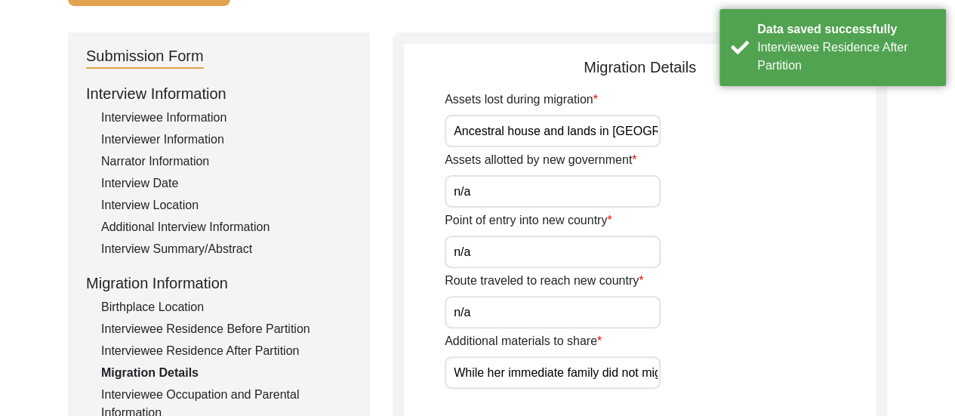
scroll to position [162, 0]
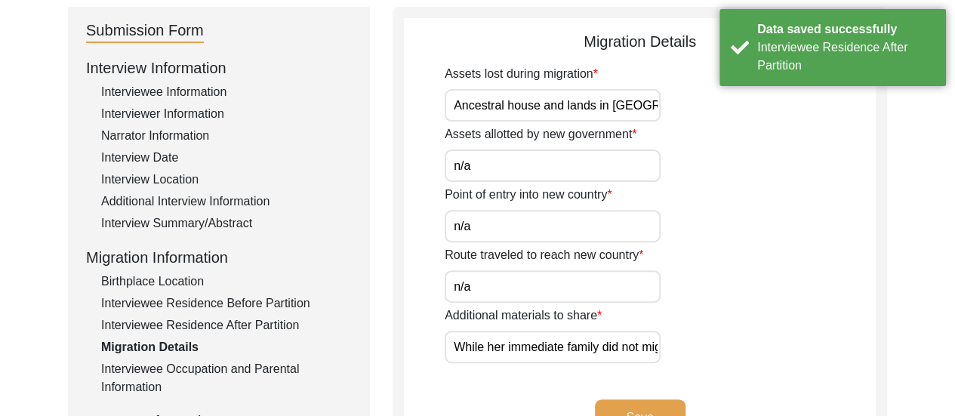
click at [260, 298] on div "Interviewee Residence Before Partition" at bounding box center [226, 303] width 251 height 18
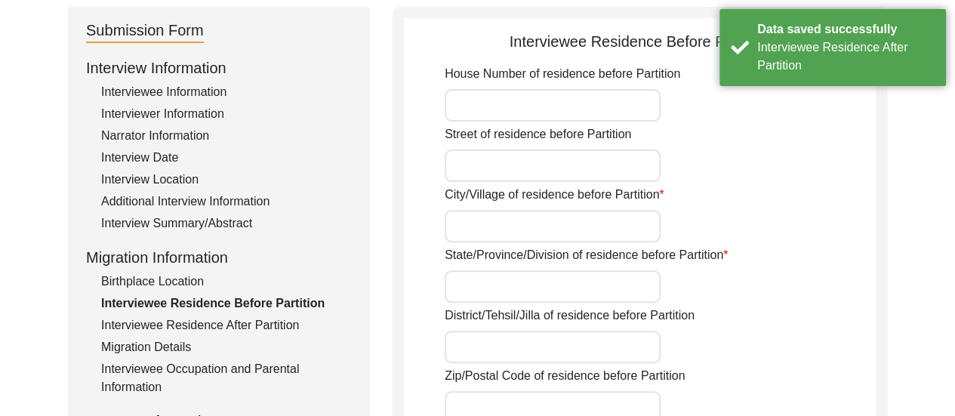
type input "Bithari,"
type input "Province of [GEOGRAPHIC_DATA],"
type input "24 Parganas,"
type input "[GEOGRAPHIC_DATA]"
type input "Bithari, [GEOGRAPHIC_DATA], [GEOGRAPHIC_DATA]"
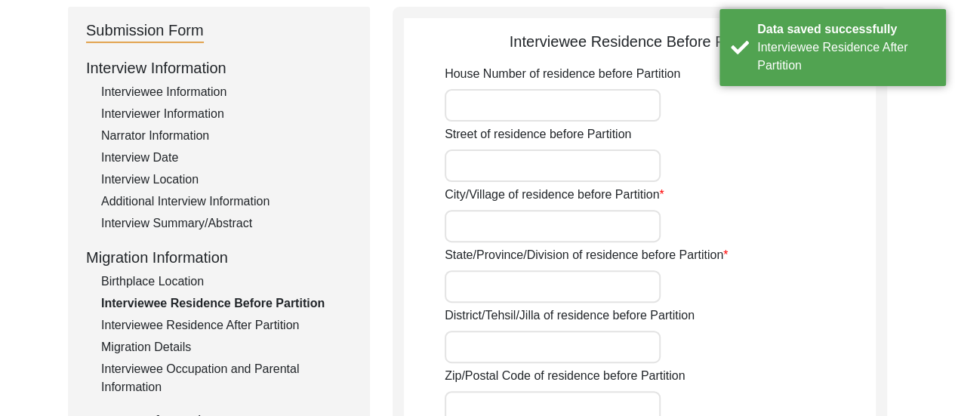
type input "22.84112911815855"
type input "88.90943385453974"
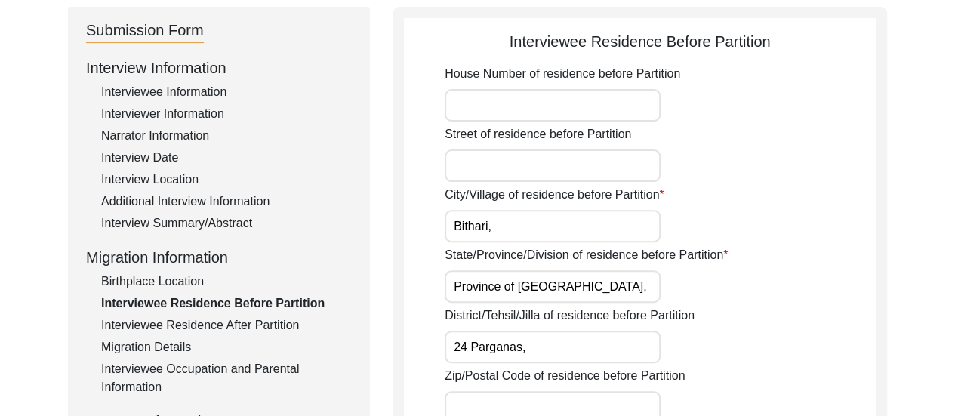
click at [166, 276] on div "Birthplace Location" at bounding box center [226, 281] width 251 height 18
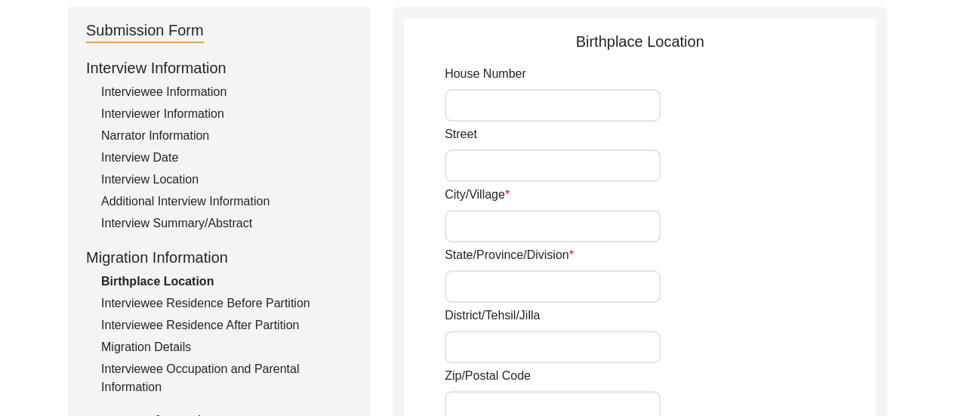
type input "Bithari,"
type input "Province of [GEOGRAPHIC_DATA],"
type input "24 Parganas,"
type input "[GEOGRAPHIC_DATA]"
type input "Bithari, [GEOGRAPHIC_DATA], [GEOGRAPHIC_DATA]"
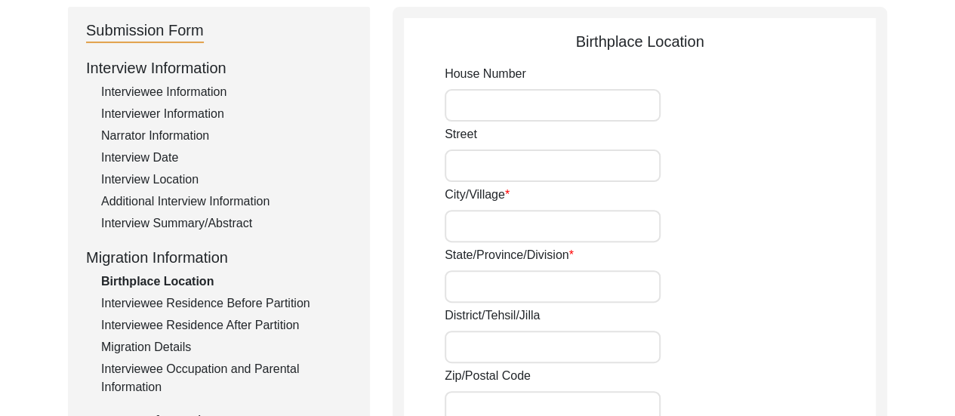
type input "22.8397053061851,"
type input "88.9132104047769"
